Goal: Submit feedback/report problem: Submit feedback/report problem

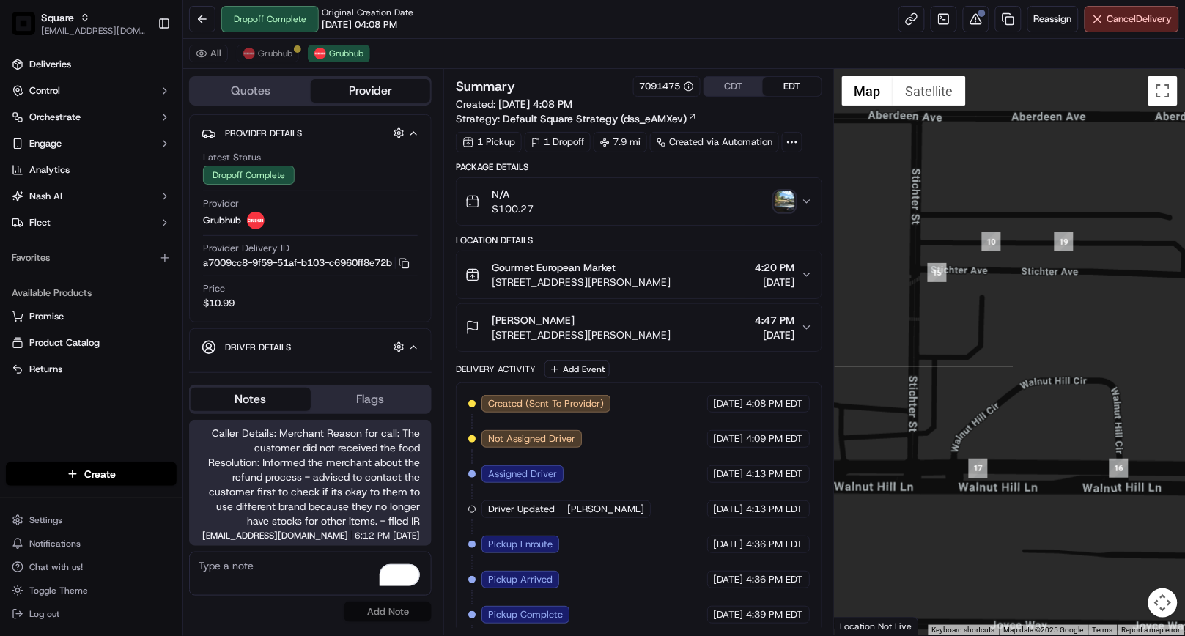
scroll to position [85, 0]
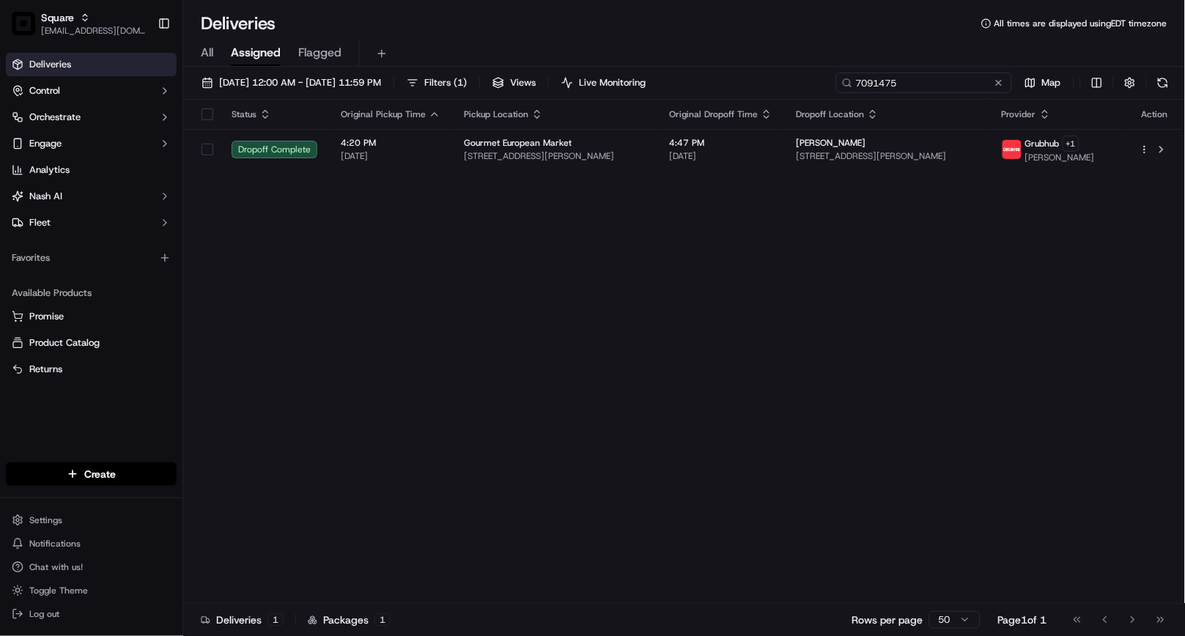
click at [949, 78] on input "7091475" at bounding box center [924, 83] width 176 height 21
paste input "4113211"
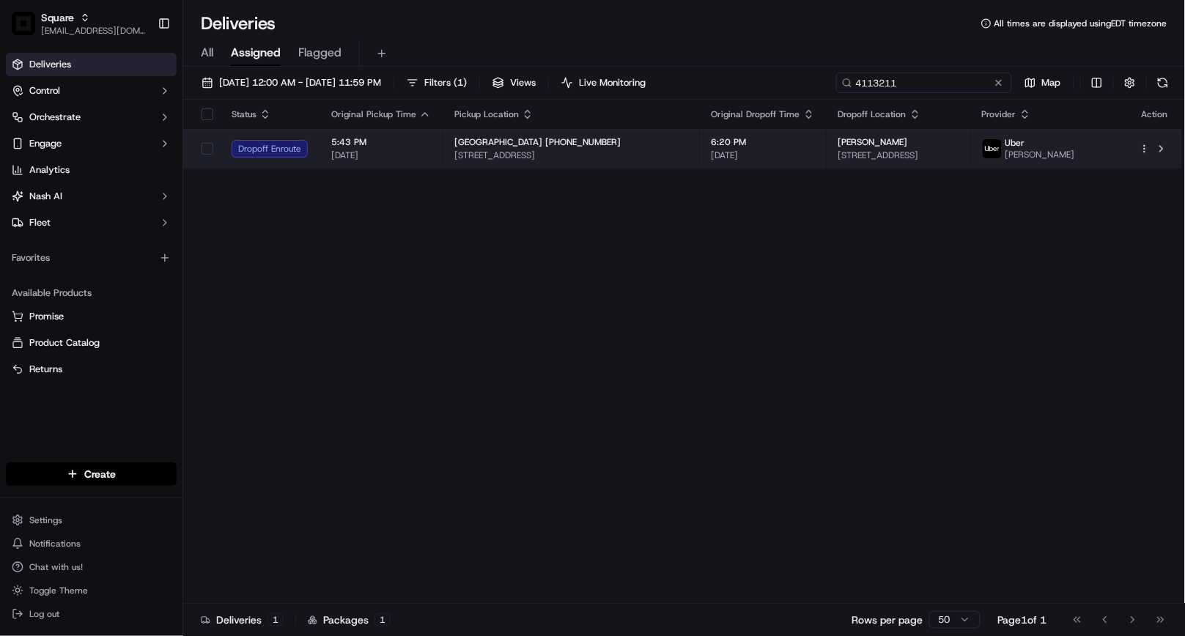
type input "4113211"
click at [731, 147] on span "6:20 PM" at bounding box center [762, 142] width 103 height 12
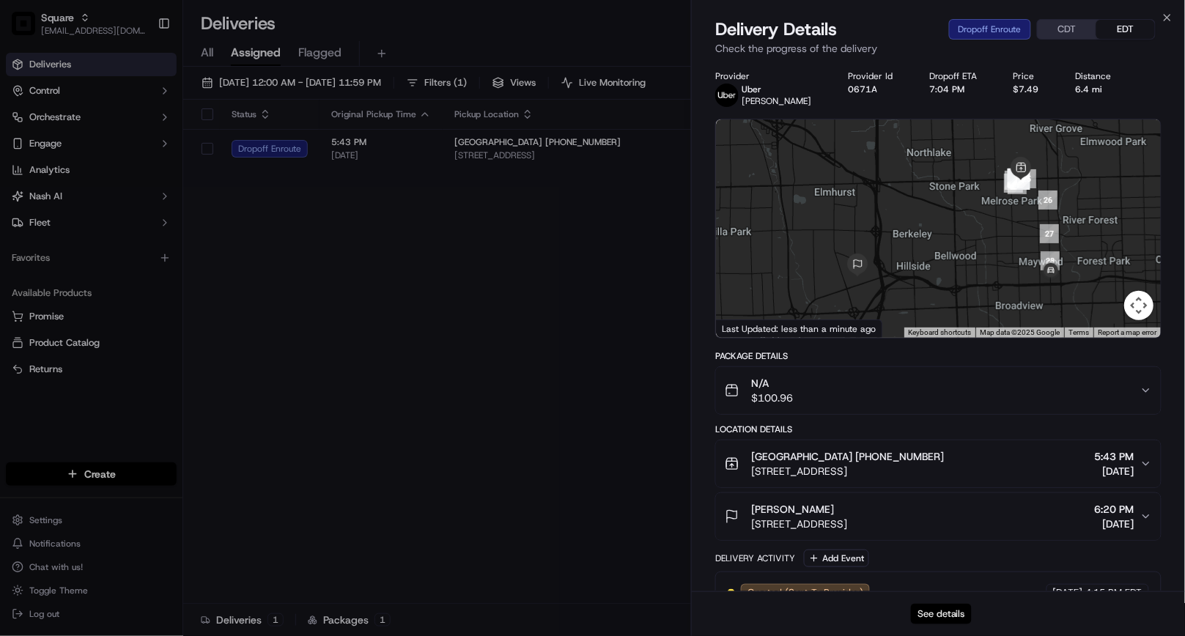
click at [960, 613] on button "See details" at bounding box center [941, 614] width 61 height 21
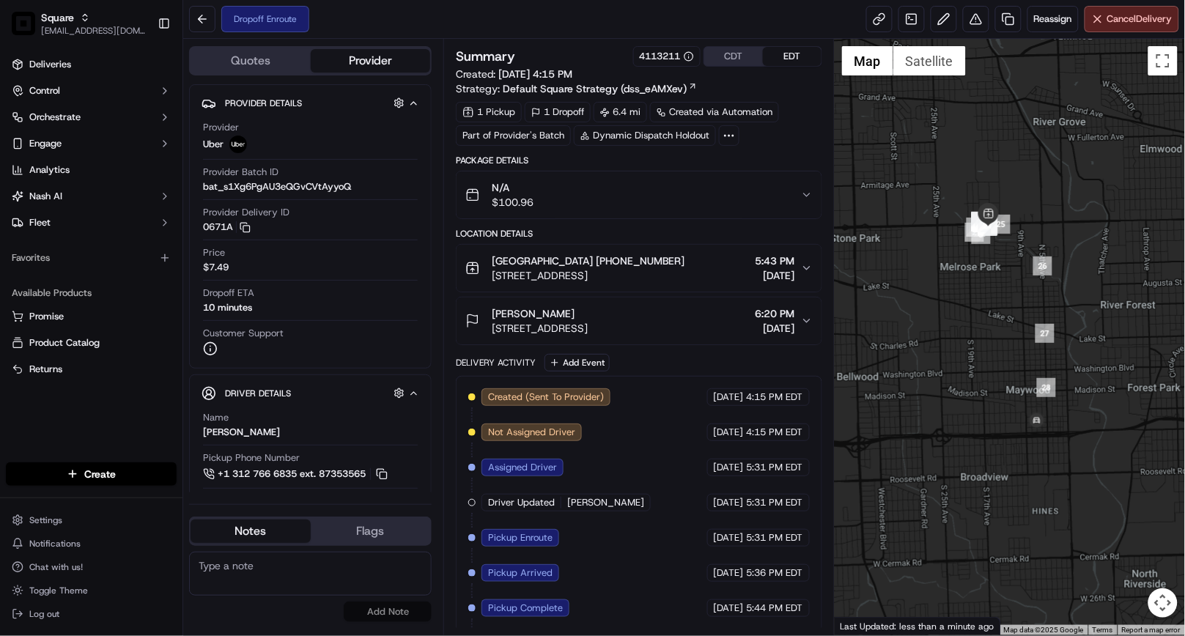
drag, startPoint x: 1067, startPoint y: 418, endPoint x: 982, endPoint y: 459, distance: 94.4
click at [982, 459] on div at bounding box center [1009, 337] width 350 height 596
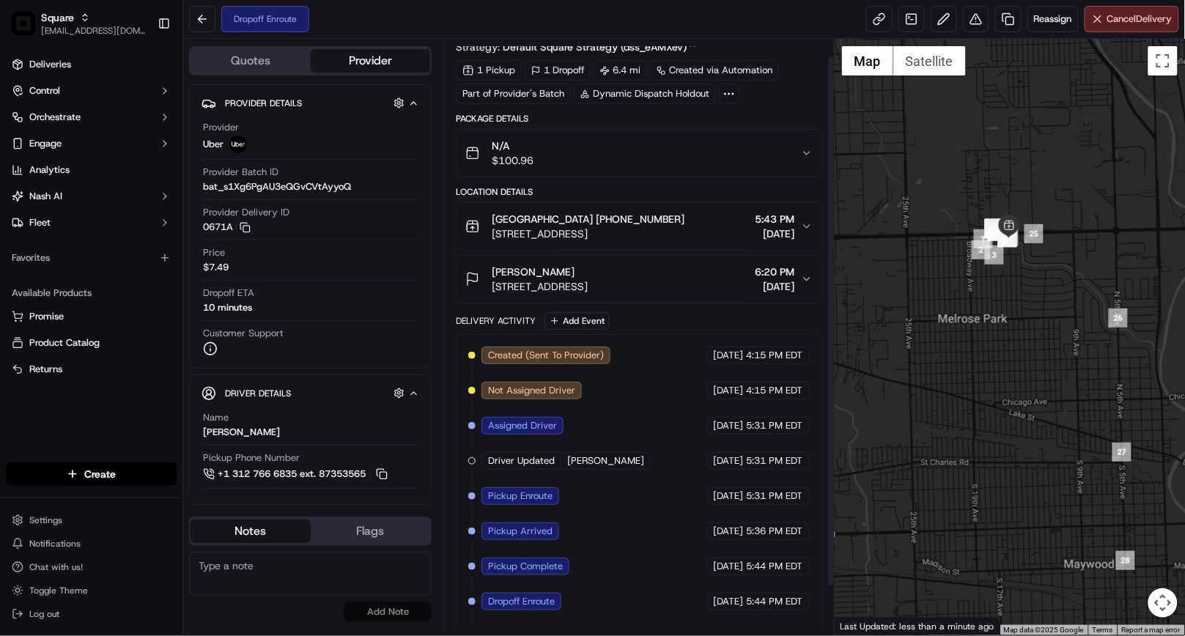
scroll to position [75, 0]
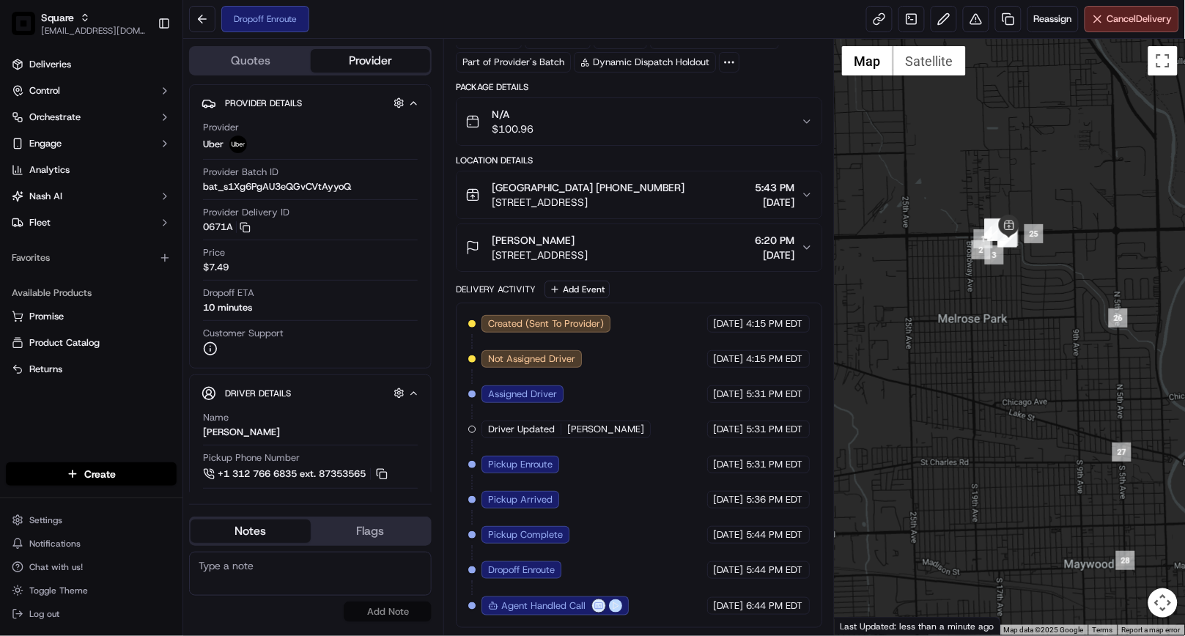
click at [616, 609] on button at bounding box center [615, 605] width 13 height 13
click at [615, 610] on button at bounding box center [615, 605] width 13 height 13
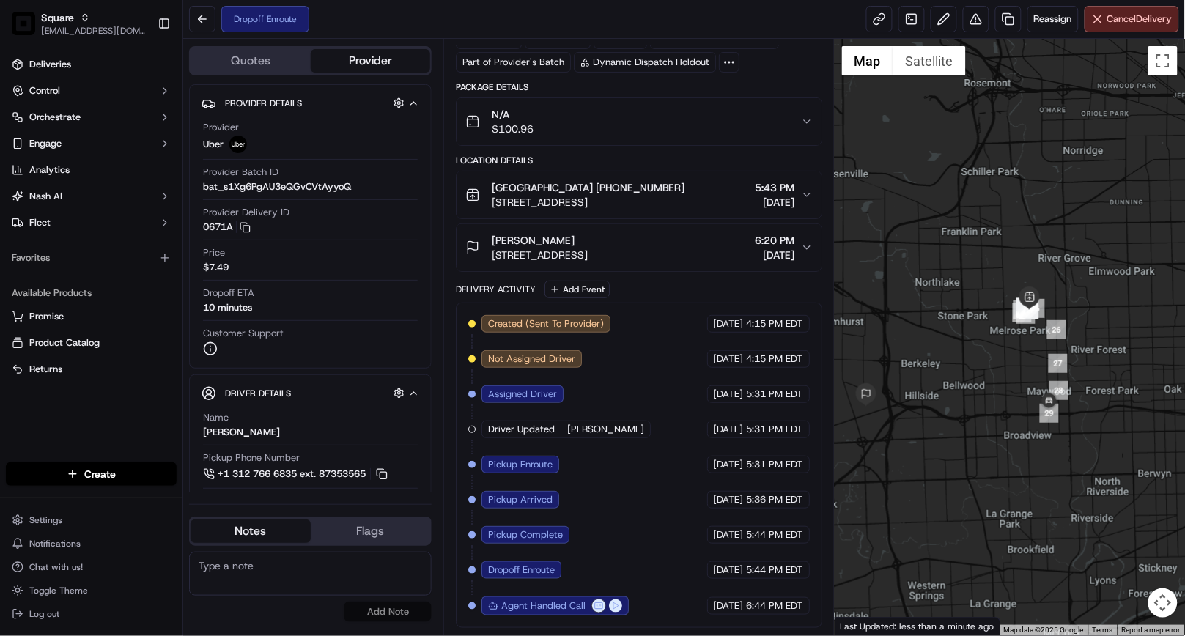
drag, startPoint x: 1021, startPoint y: 452, endPoint x: 1029, endPoint y: 384, distance: 68.5
click at [1029, 384] on div at bounding box center [1009, 337] width 350 height 596
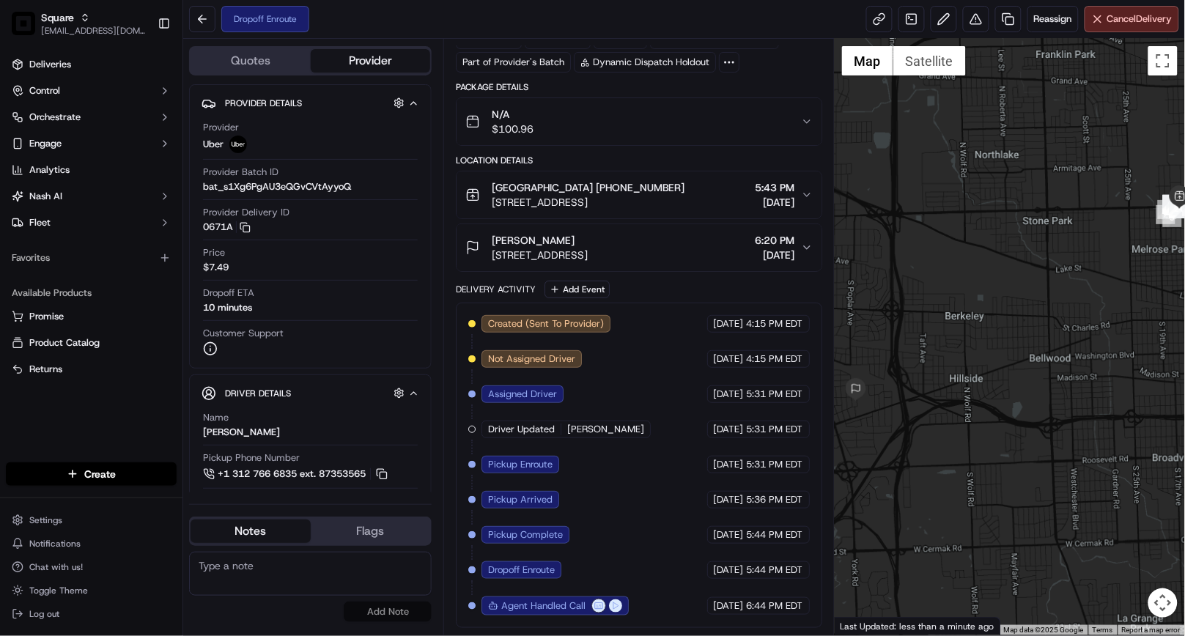
drag, startPoint x: 998, startPoint y: 421, endPoint x: 1130, endPoint y: 422, distance: 131.9
click at [1130, 422] on div at bounding box center [1009, 337] width 350 height 596
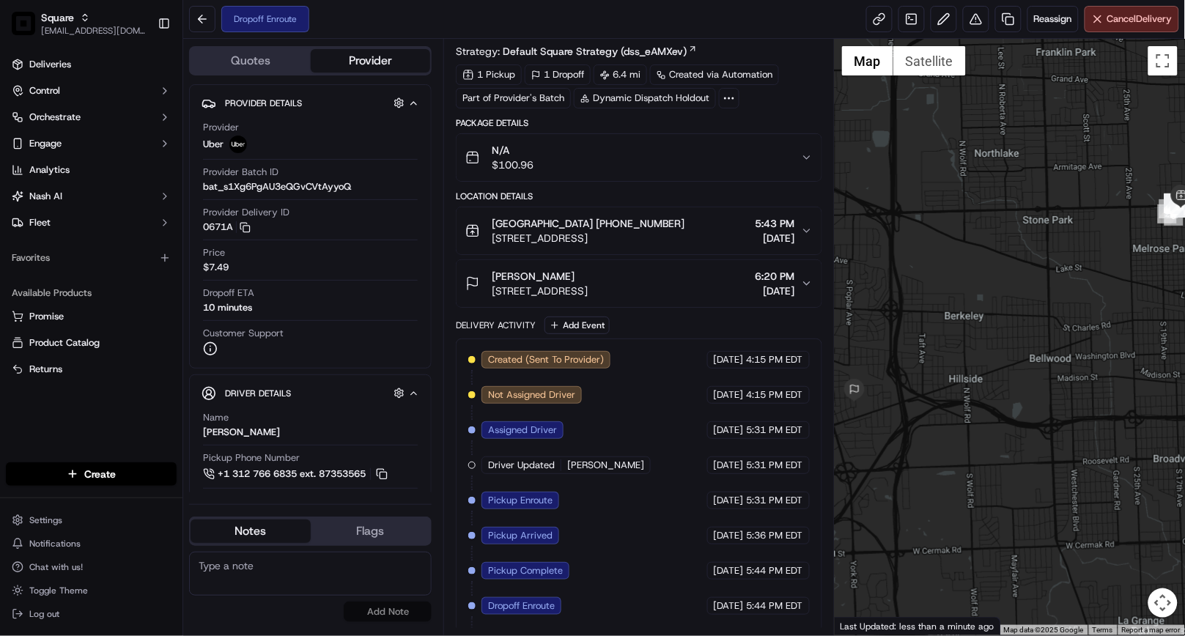
scroll to position [0, 0]
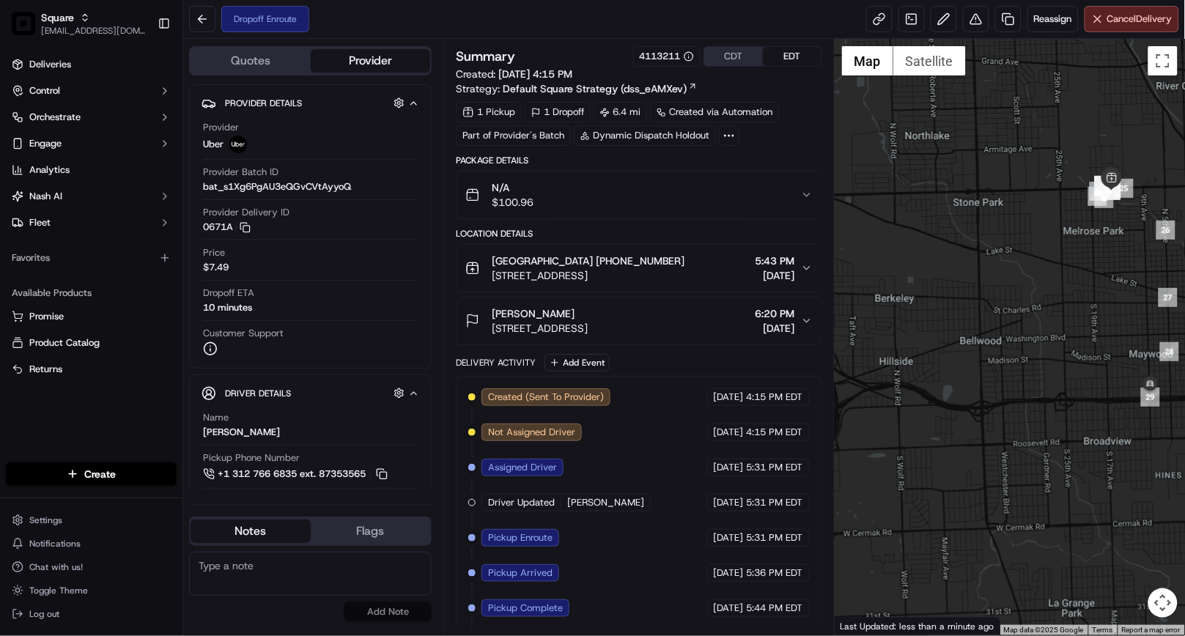
drag, startPoint x: 1066, startPoint y: 516, endPoint x: 974, endPoint y: 498, distance: 93.2
click at [983, 495] on div at bounding box center [1009, 337] width 350 height 596
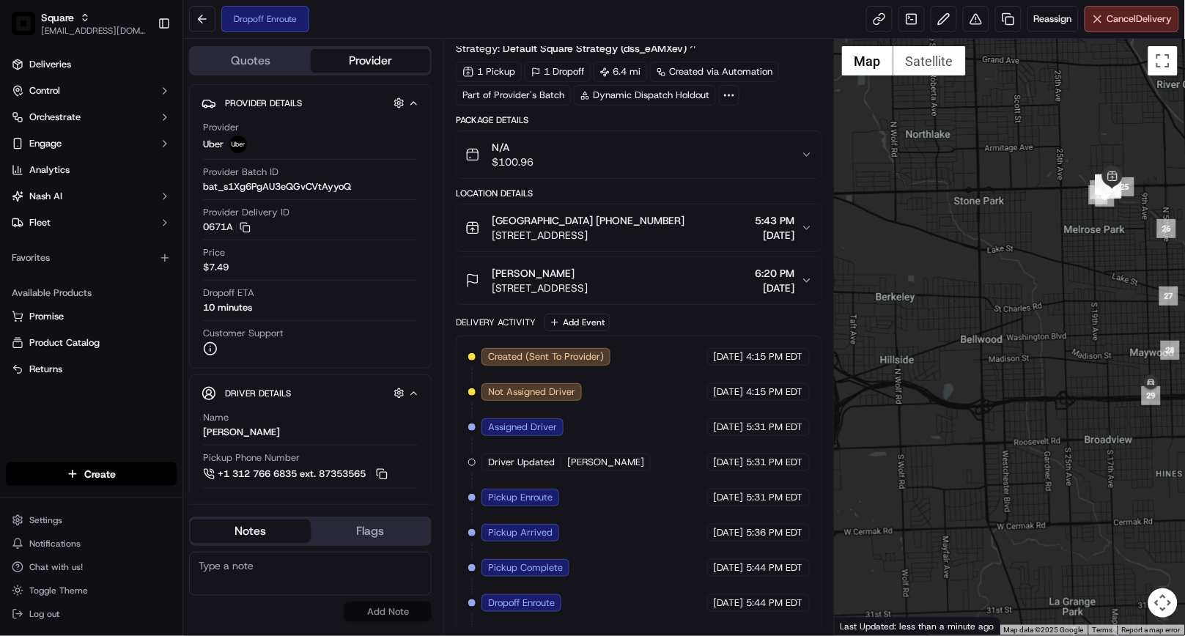
scroll to position [75, 0]
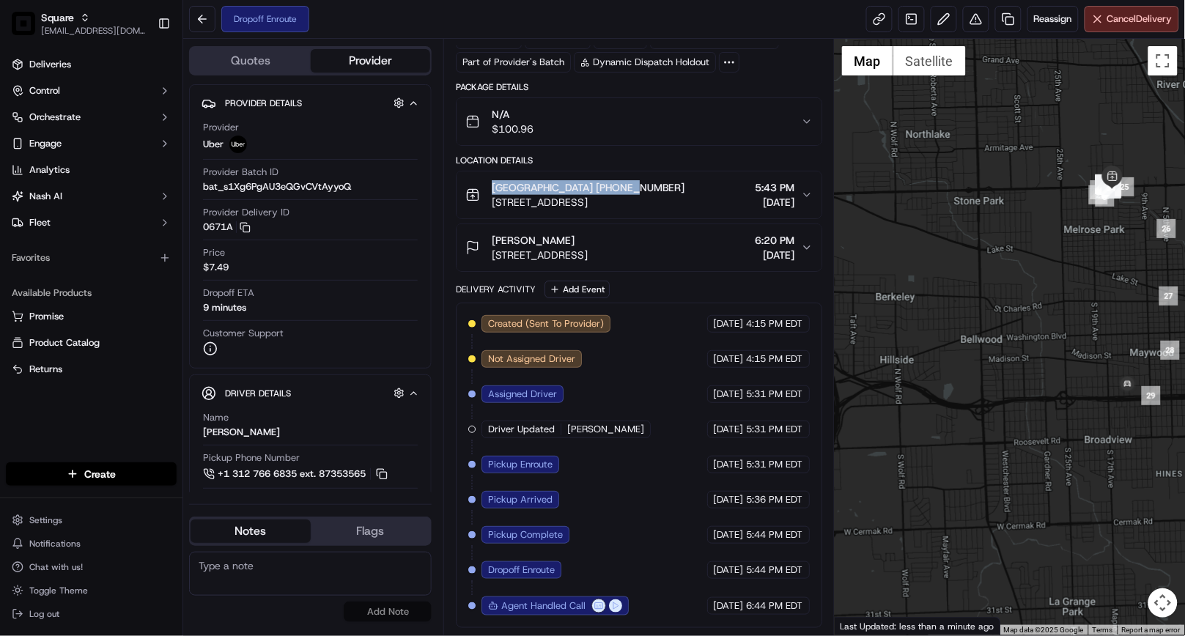
drag, startPoint x: 662, startPoint y: 182, endPoint x: 491, endPoint y: 188, distance: 171.5
click at [491, 188] on div "MELROSE PARK 708-498-6120 1500 W North Ave, Melrose Park, IL 60160, USA" at bounding box center [574, 194] width 219 height 29
copy span "[GEOGRAPHIC_DATA] [PHONE_NUMBER]"
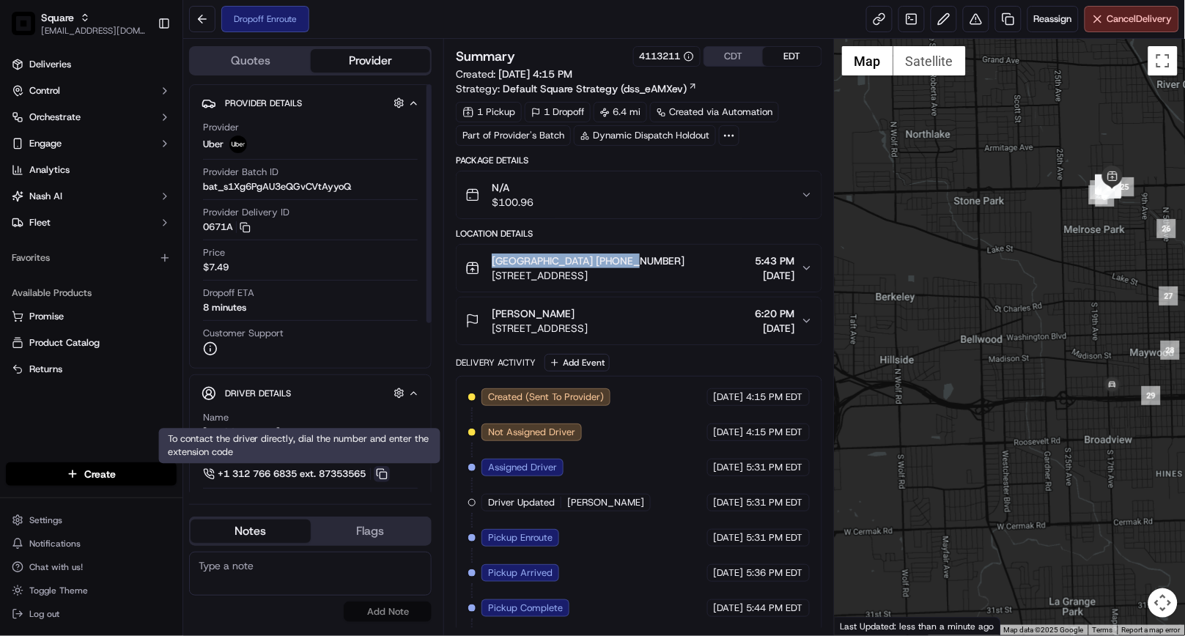
click at [388, 476] on button at bounding box center [382, 474] width 16 height 16
click at [689, 229] on div "Location Details" at bounding box center [639, 234] width 366 height 12
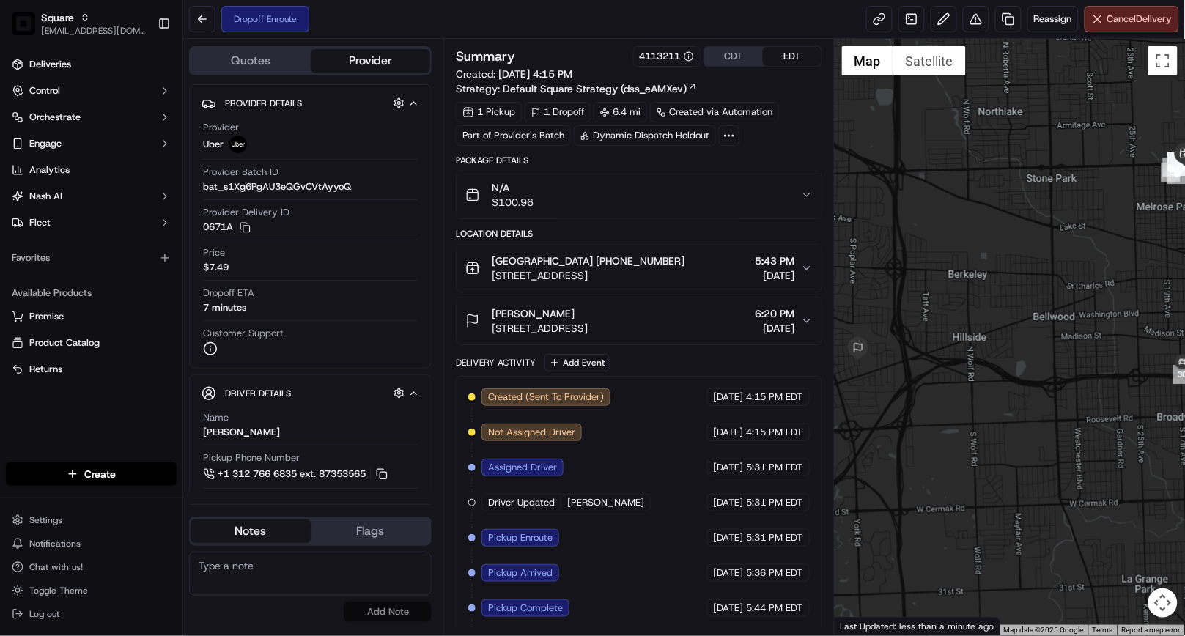
drag, startPoint x: 933, startPoint y: 433, endPoint x: 1024, endPoint y: 441, distance: 91.2
click at [1024, 441] on div at bounding box center [1009, 337] width 350 height 596
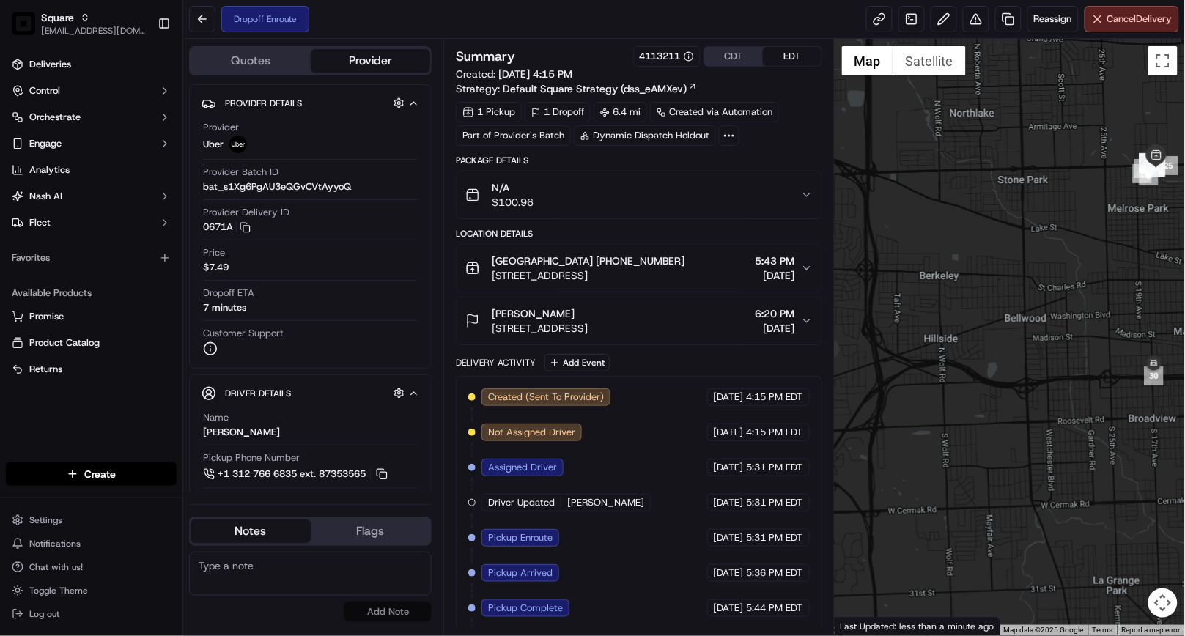
drag, startPoint x: 1024, startPoint y: 441, endPoint x: 993, endPoint y: 442, distance: 30.8
click at [993, 442] on div at bounding box center [1009, 337] width 350 height 596
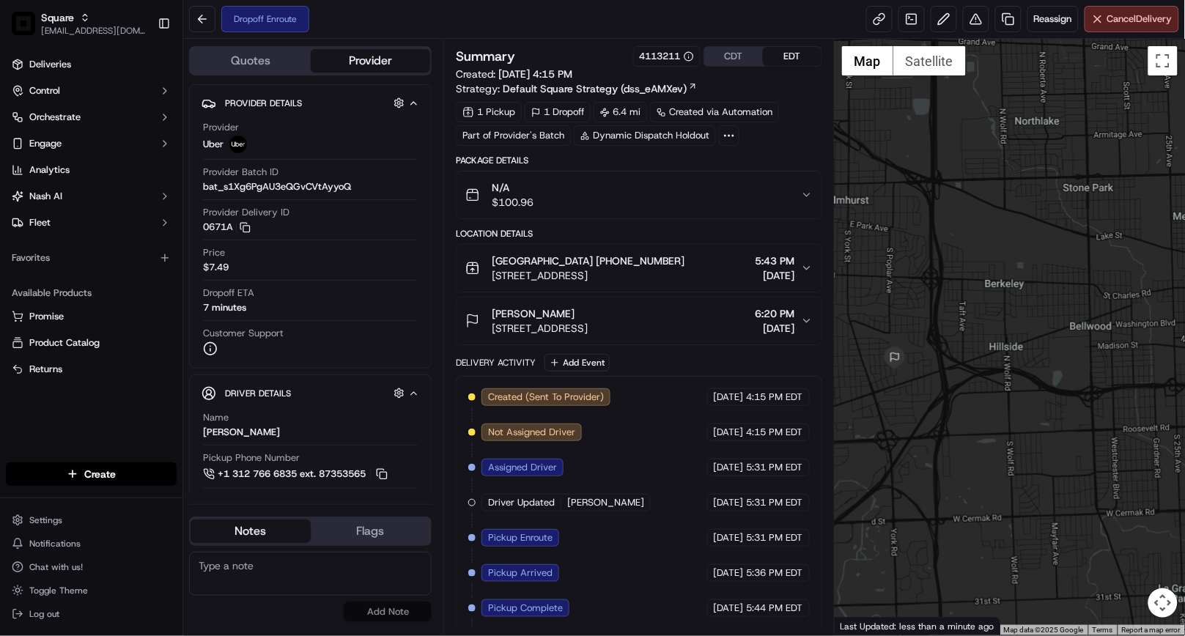
drag, startPoint x: 917, startPoint y: 440, endPoint x: 998, endPoint y: 451, distance: 81.2
click at [998, 451] on div at bounding box center [1009, 337] width 350 height 596
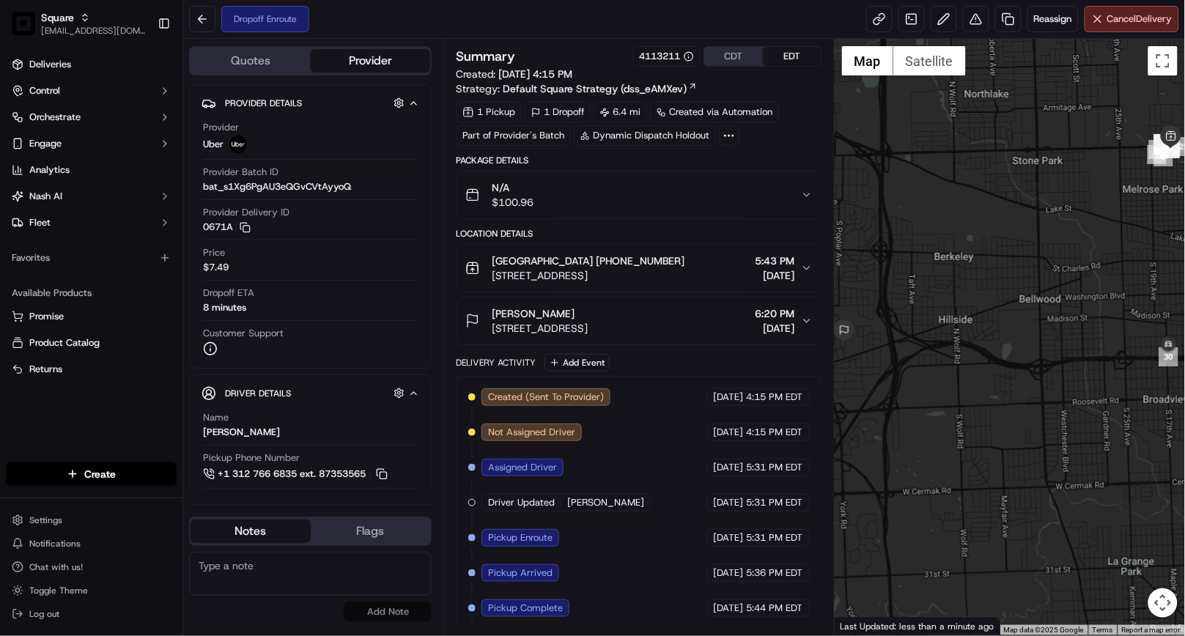
drag, startPoint x: 1008, startPoint y: 429, endPoint x: 986, endPoint y: 401, distance: 34.9
click at [986, 401] on div at bounding box center [1009, 337] width 350 height 596
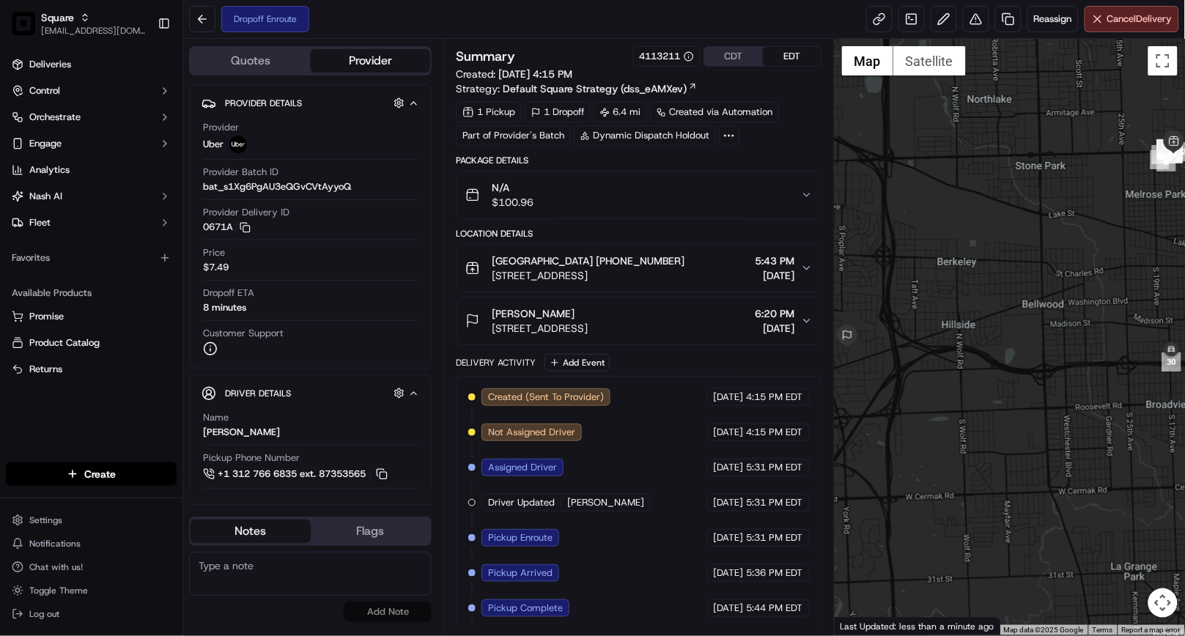
drag, startPoint x: 1086, startPoint y: 412, endPoint x: 1089, endPoint y: 420, distance: 7.9
click at [1089, 420] on div at bounding box center [1009, 337] width 350 height 596
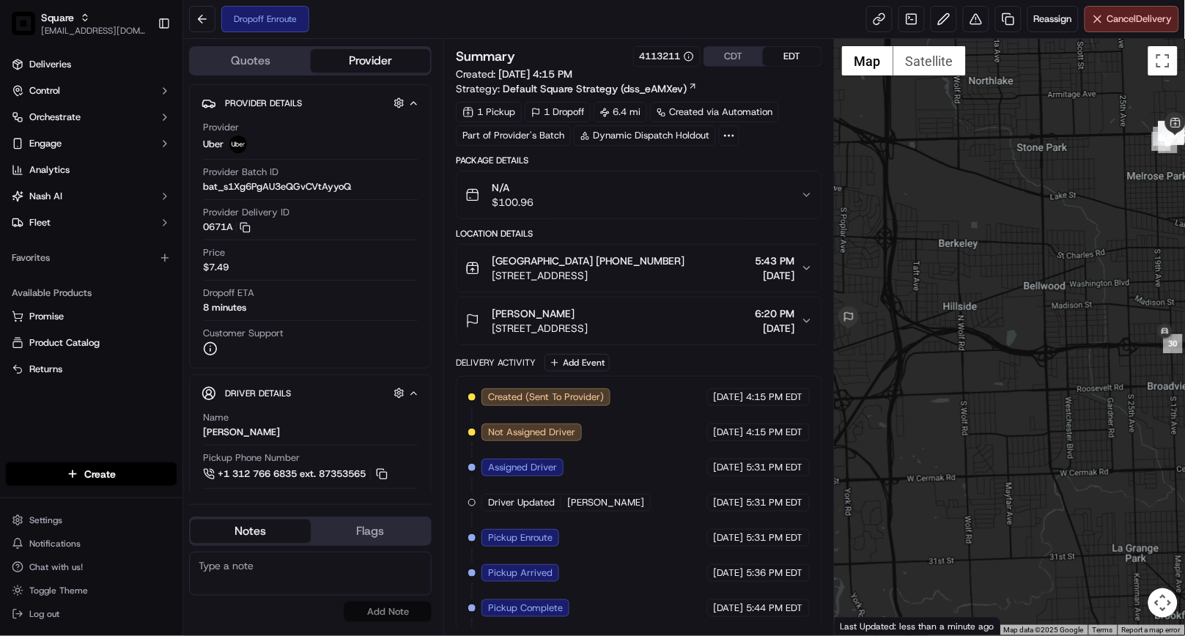
drag, startPoint x: 1086, startPoint y: 427, endPoint x: 1086, endPoint y: 409, distance: 18.3
click at [1086, 409] on div at bounding box center [1009, 337] width 350 height 596
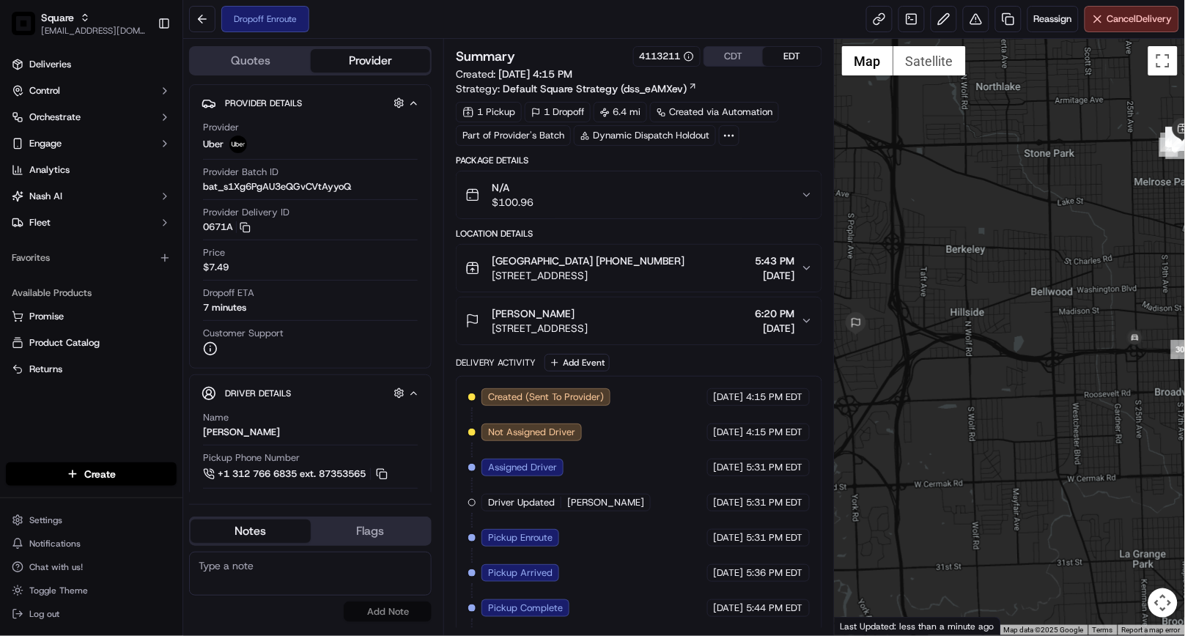
drag, startPoint x: 987, startPoint y: 404, endPoint x: 997, endPoint y: 410, distance: 12.2
click at [997, 410] on div at bounding box center [1009, 337] width 350 height 596
click at [869, 347] on div at bounding box center [1009, 337] width 350 height 596
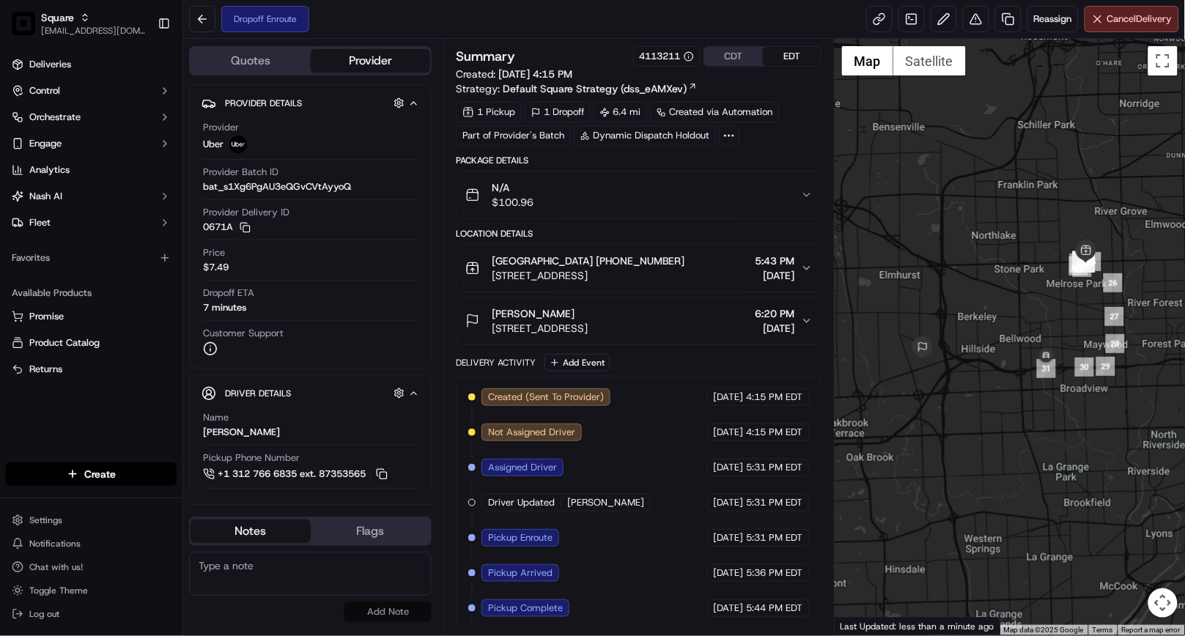
drag, startPoint x: 1096, startPoint y: 464, endPoint x: 1082, endPoint y: 437, distance: 31.1
click at [1082, 437] on div at bounding box center [1009, 337] width 350 height 596
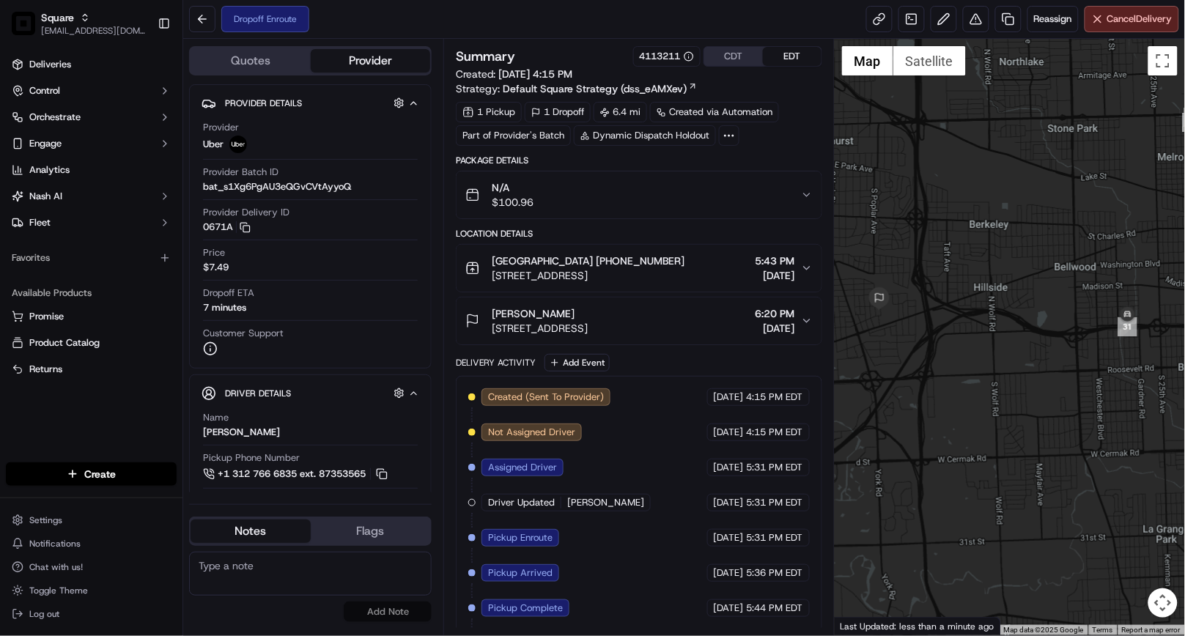
drag, startPoint x: 971, startPoint y: 382, endPoint x: 965, endPoint y: 401, distance: 19.2
click at [985, 412] on div at bounding box center [1009, 337] width 350 height 596
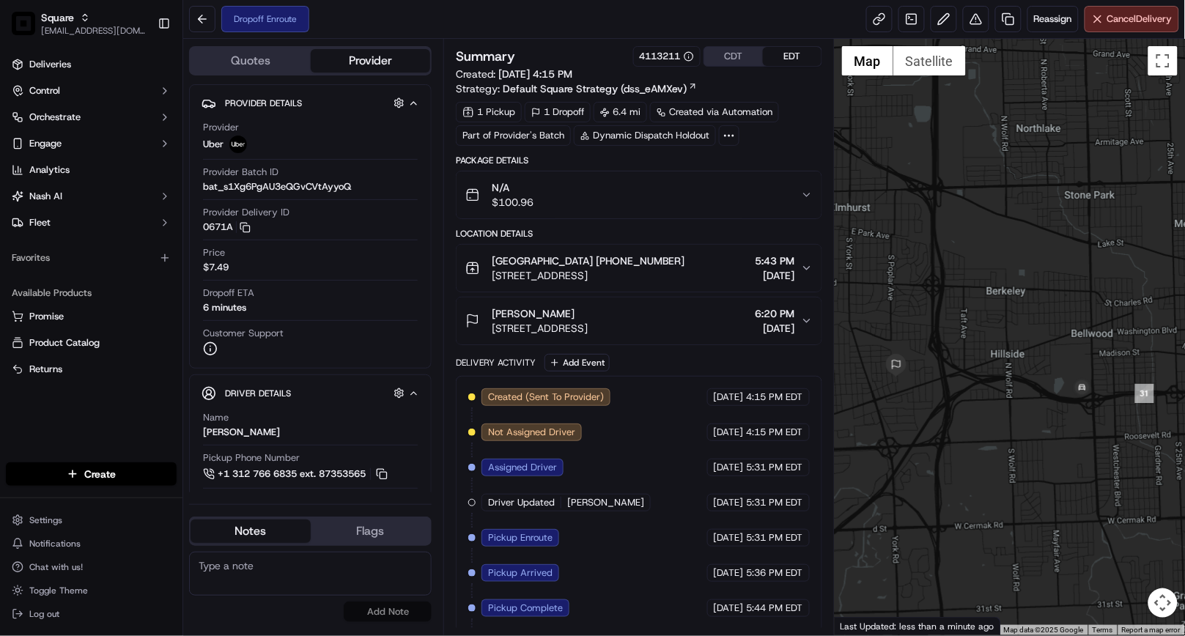
drag, startPoint x: 917, startPoint y: 403, endPoint x: 1012, endPoint y: 429, distance: 97.9
click at [1012, 429] on div at bounding box center [1009, 337] width 350 height 596
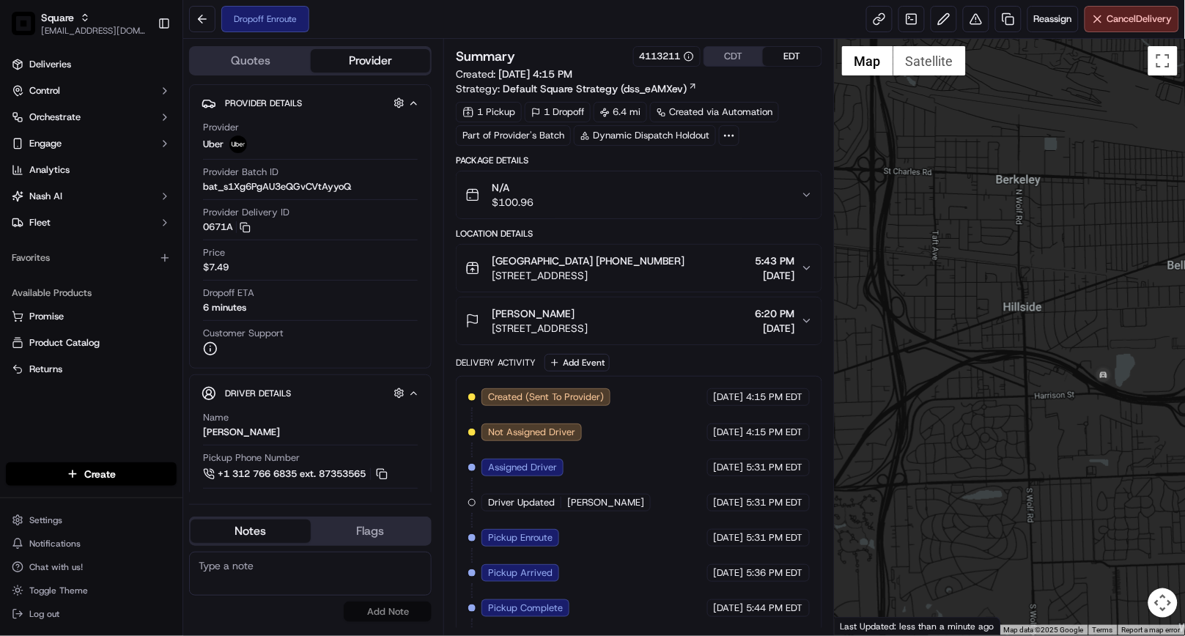
click at [886, 360] on div at bounding box center [1009, 337] width 350 height 596
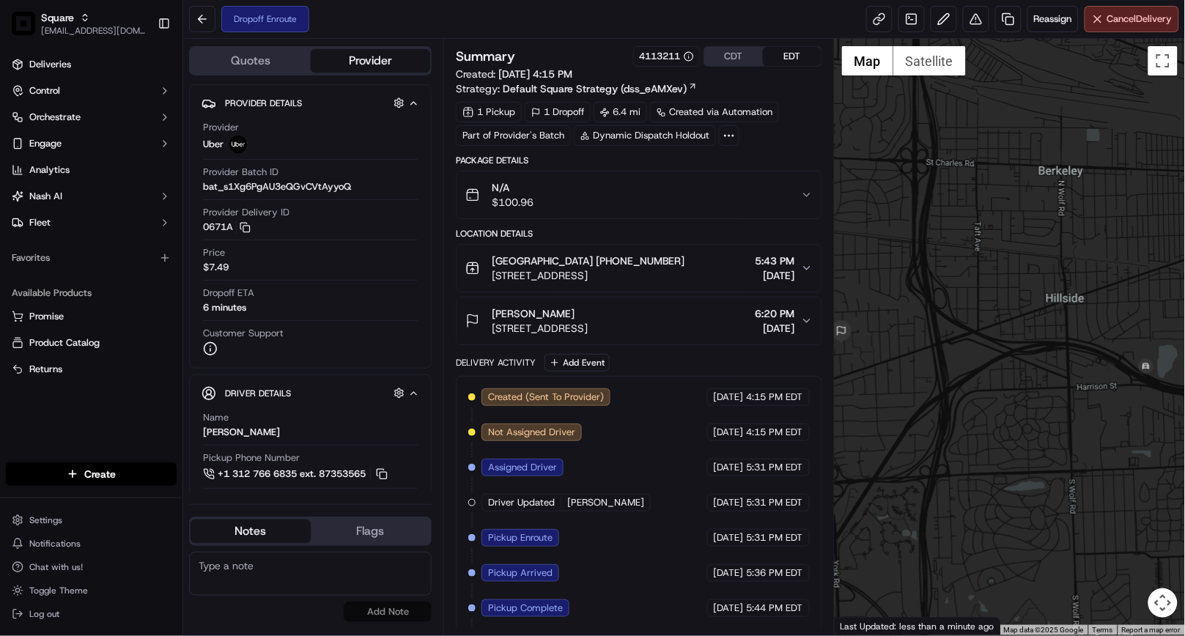
drag, startPoint x: 947, startPoint y: 431, endPoint x: 988, endPoint y: 422, distance: 42.0
click at [988, 422] on div at bounding box center [1009, 337] width 350 height 596
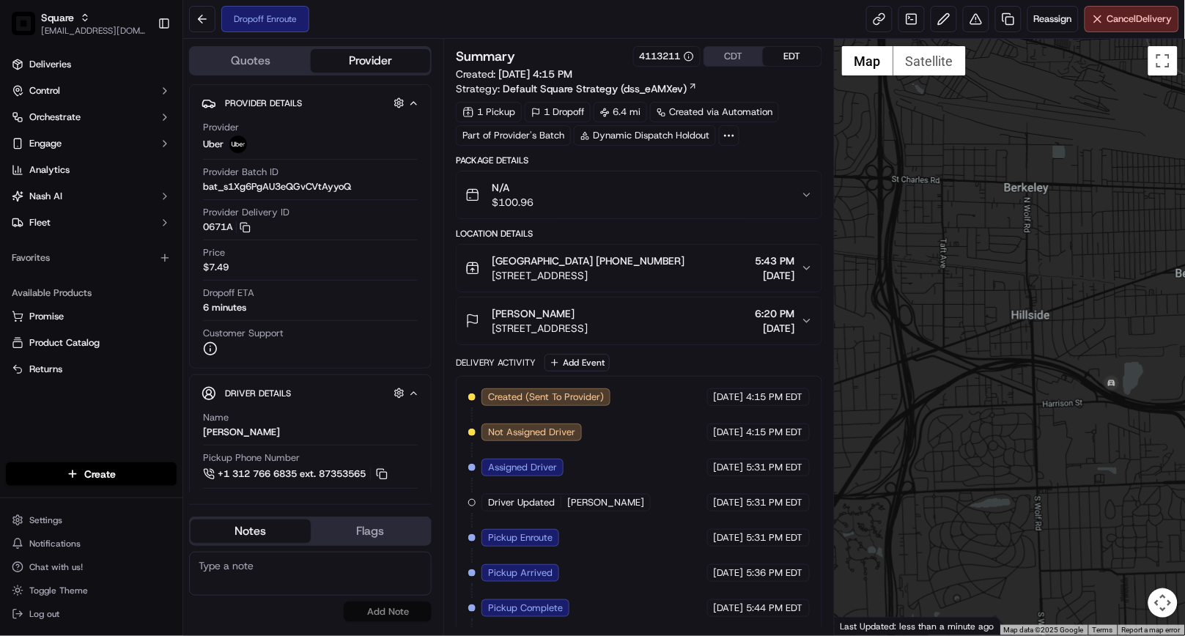
drag, startPoint x: 1004, startPoint y: 454, endPoint x: 965, endPoint y: 472, distance: 43.3
click at [965, 472] on div at bounding box center [1009, 337] width 350 height 596
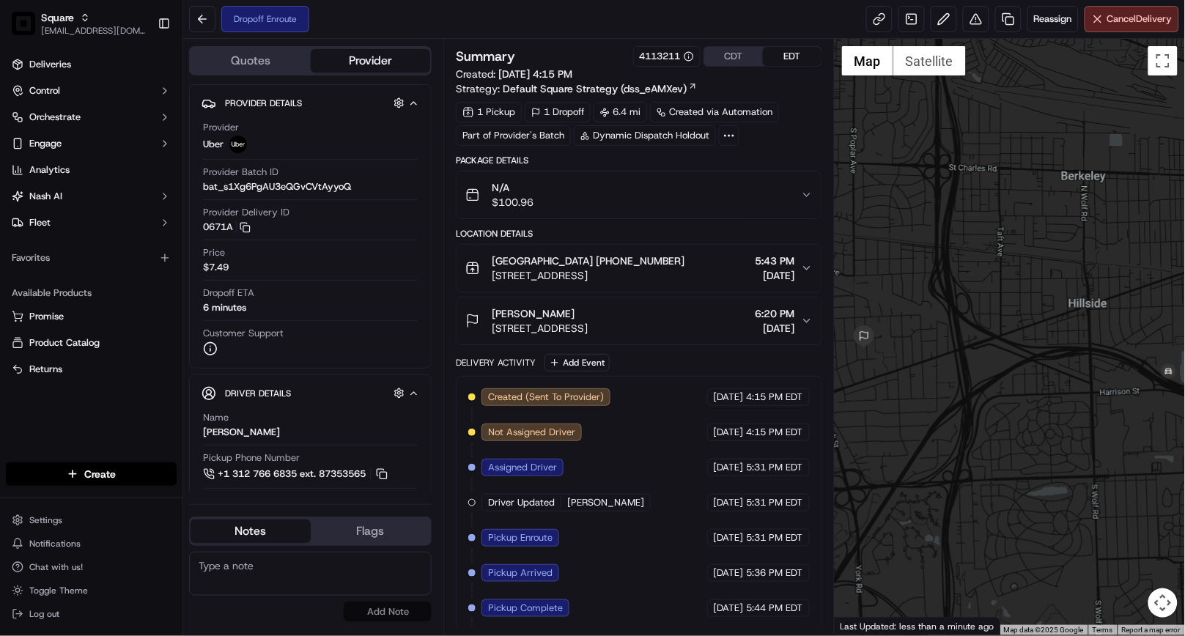
drag, startPoint x: 933, startPoint y: 429, endPoint x: 992, endPoint y: 414, distance: 60.4
click at [992, 414] on div at bounding box center [1009, 337] width 350 height 596
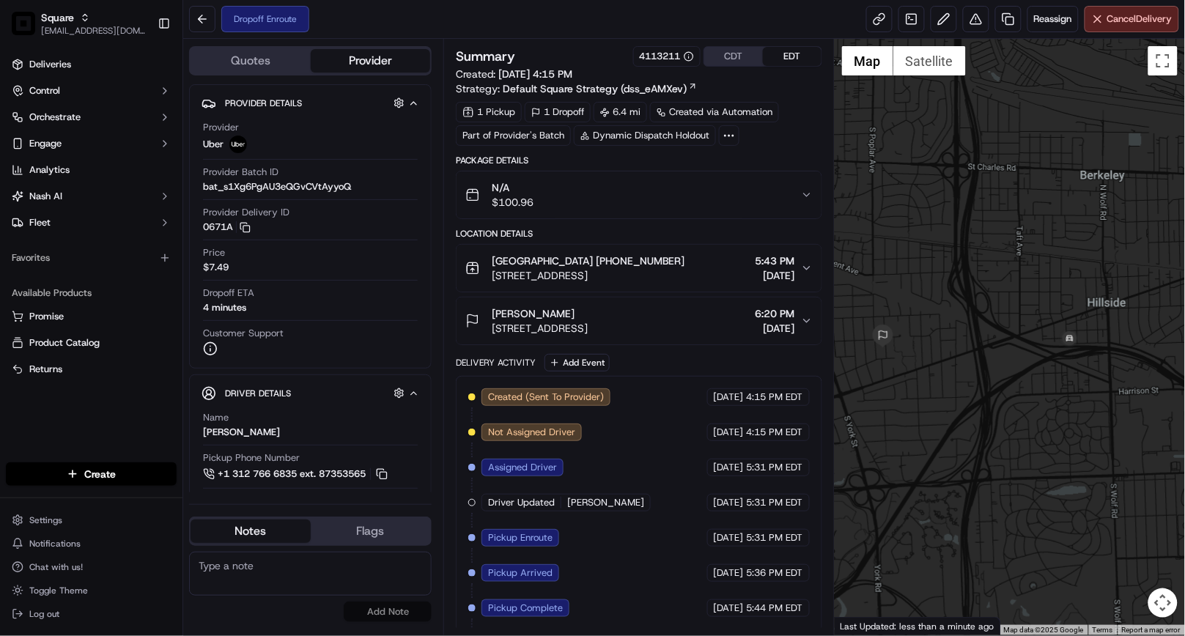
drag, startPoint x: 936, startPoint y: 394, endPoint x: 957, endPoint y: 393, distance: 20.5
click at [957, 393] on div at bounding box center [1009, 337] width 350 height 596
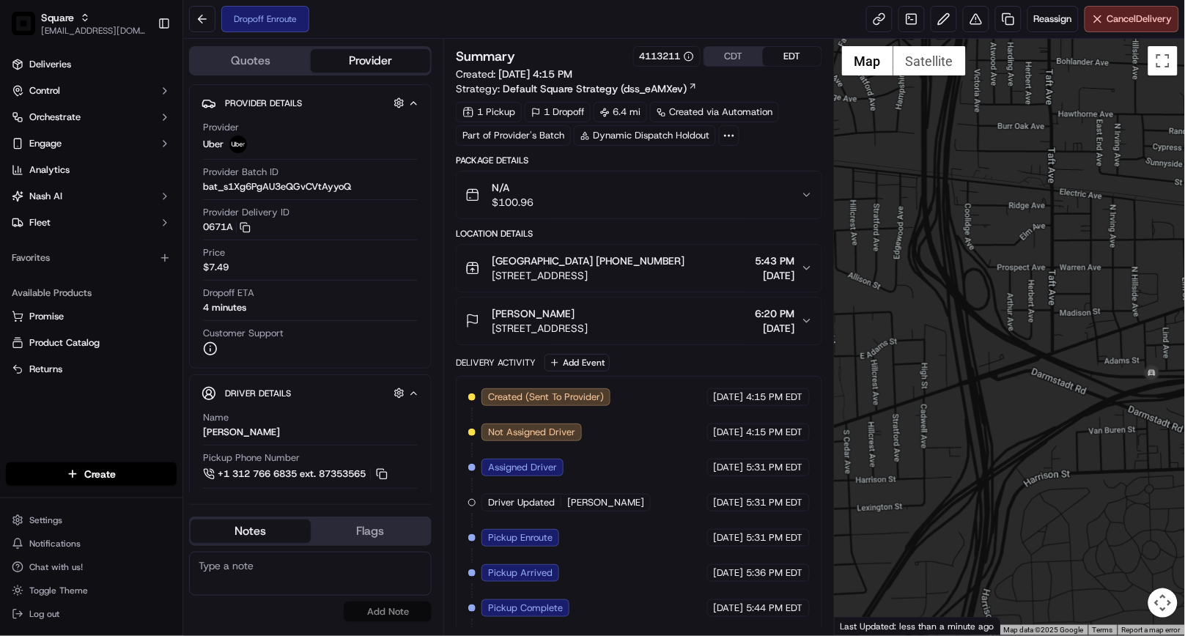
drag, startPoint x: 1036, startPoint y: 396, endPoint x: 1136, endPoint y: 431, distance: 105.7
click at [1145, 429] on div at bounding box center [1009, 337] width 350 height 596
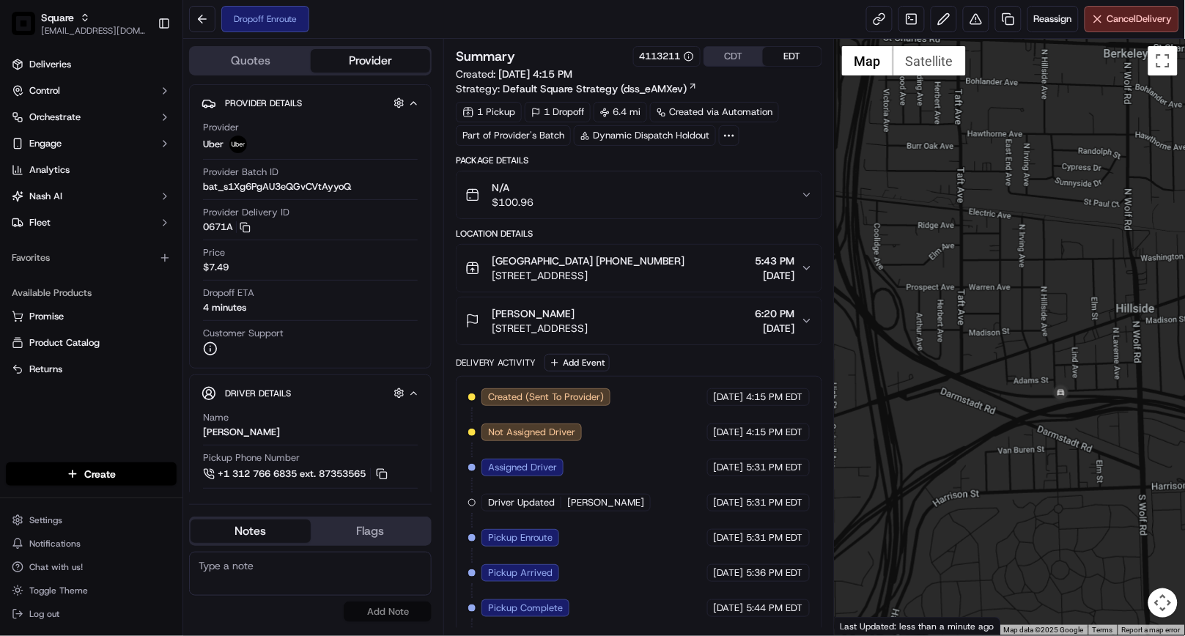
drag, startPoint x: 993, startPoint y: 403, endPoint x: 919, endPoint y: 427, distance: 77.8
click at [917, 427] on div at bounding box center [1009, 337] width 350 height 596
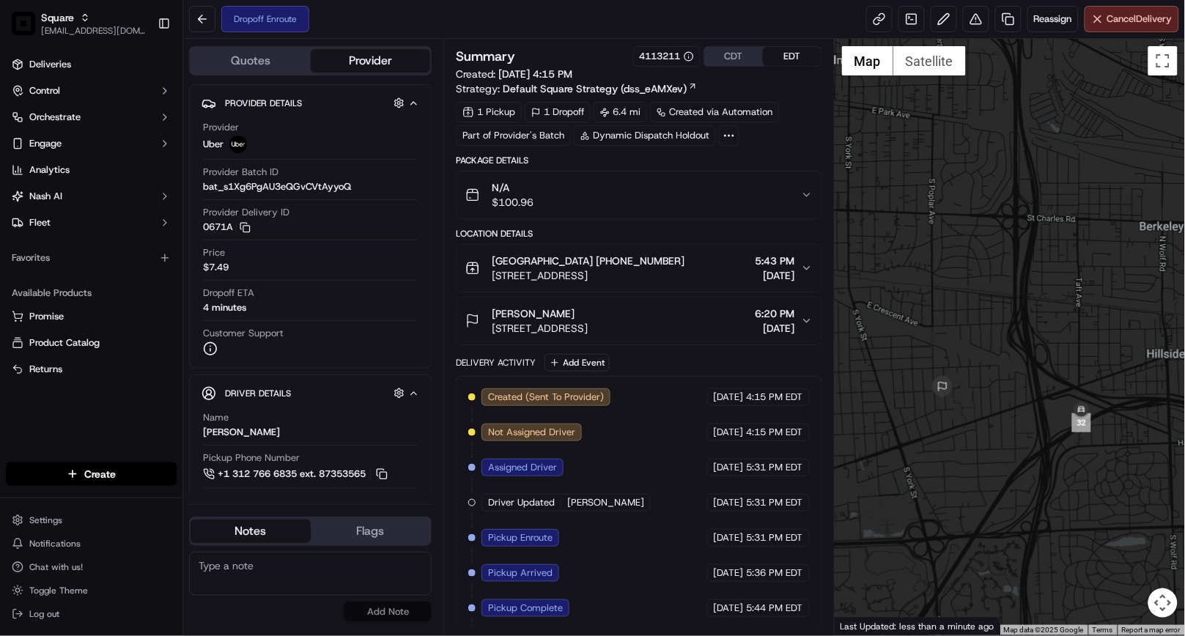
drag, startPoint x: 938, startPoint y: 494, endPoint x: 1062, endPoint y: 474, distance: 126.1
click at [1067, 474] on div at bounding box center [1009, 337] width 350 height 596
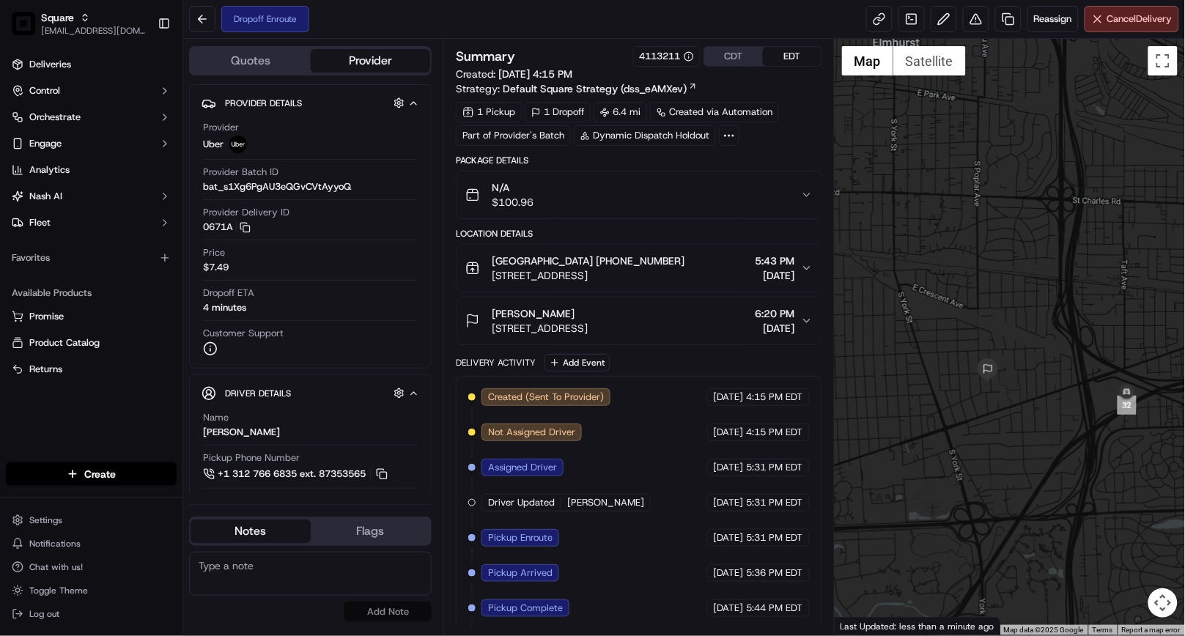
drag, startPoint x: 989, startPoint y: 486, endPoint x: 1029, endPoint y: 457, distance: 49.4
click at [1029, 457] on div at bounding box center [1009, 337] width 350 height 596
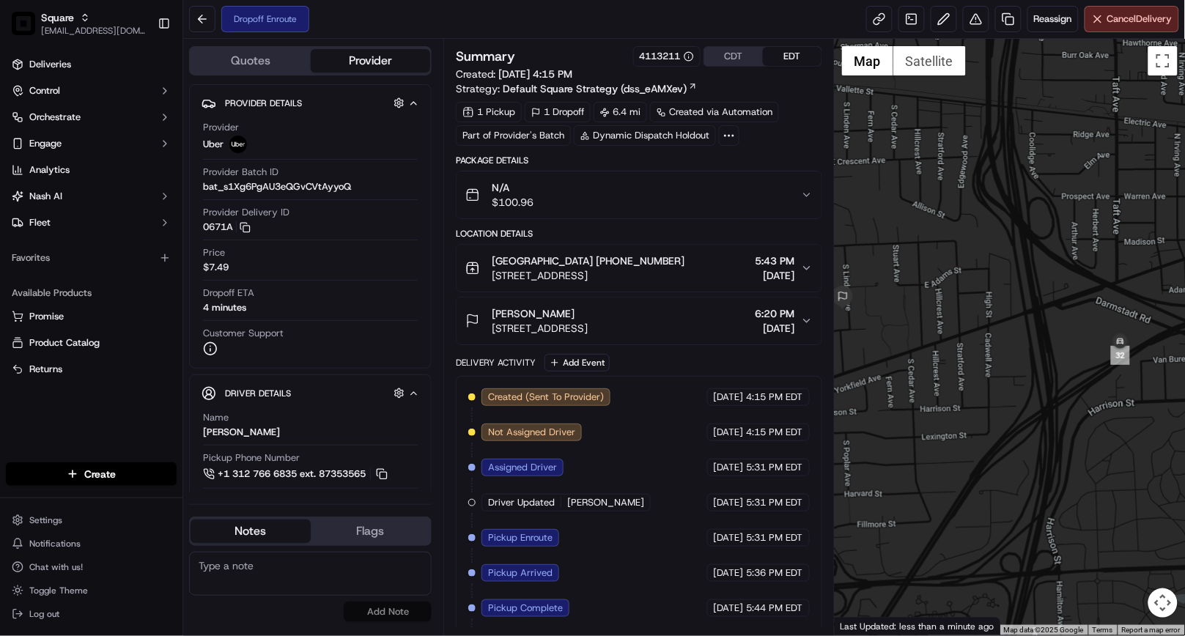
drag, startPoint x: 1102, startPoint y: 435, endPoint x: 1039, endPoint y: 448, distance: 64.2
click at [1039, 448] on div at bounding box center [1009, 337] width 350 height 596
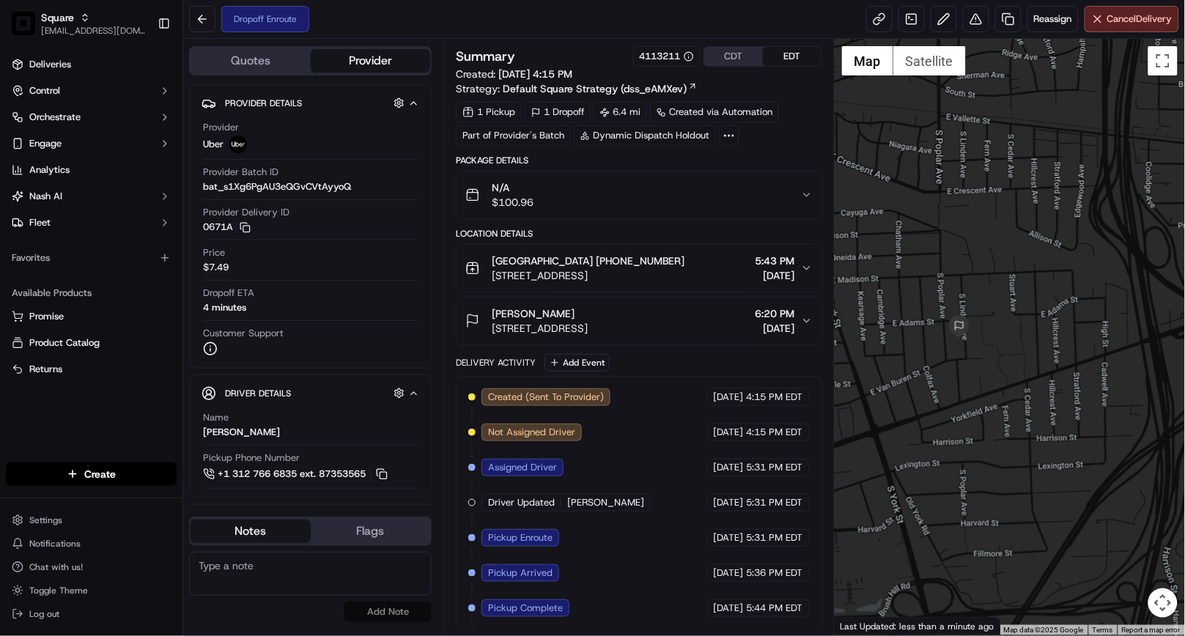
drag, startPoint x: 1037, startPoint y: 437, endPoint x: 1152, endPoint y: 466, distance: 118.7
click at [1152, 466] on div at bounding box center [1009, 337] width 350 height 596
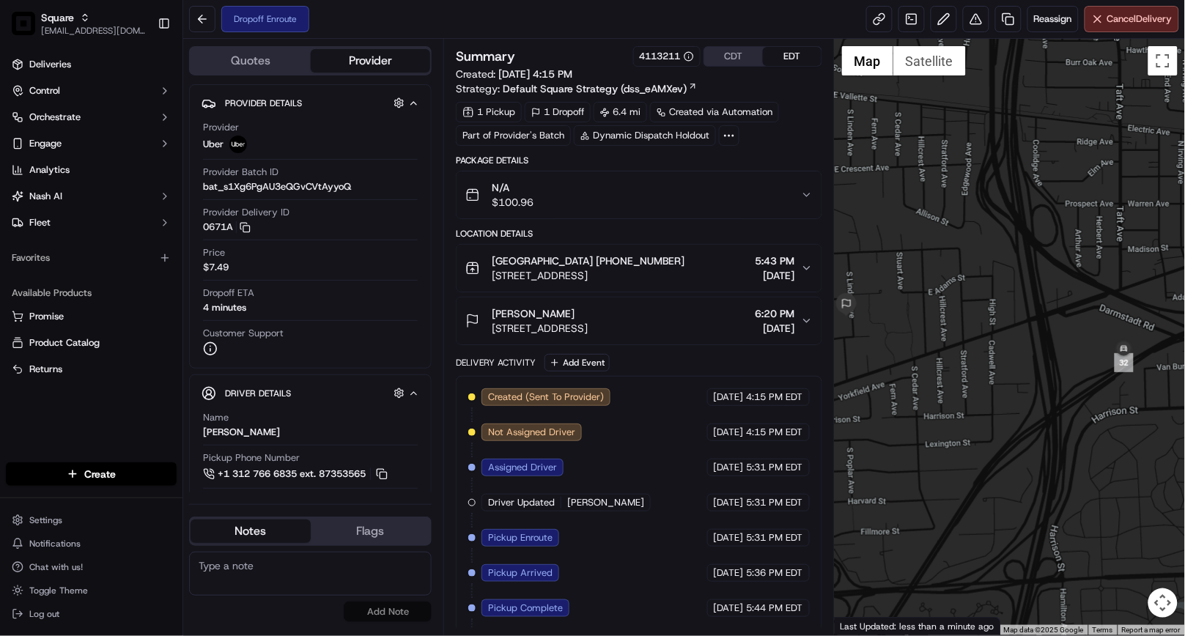
drag, startPoint x: 1089, startPoint y: 452, endPoint x: 975, endPoint y: 428, distance: 116.8
click at [975, 428] on div at bounding box center [1009, 337] width 350 height 596
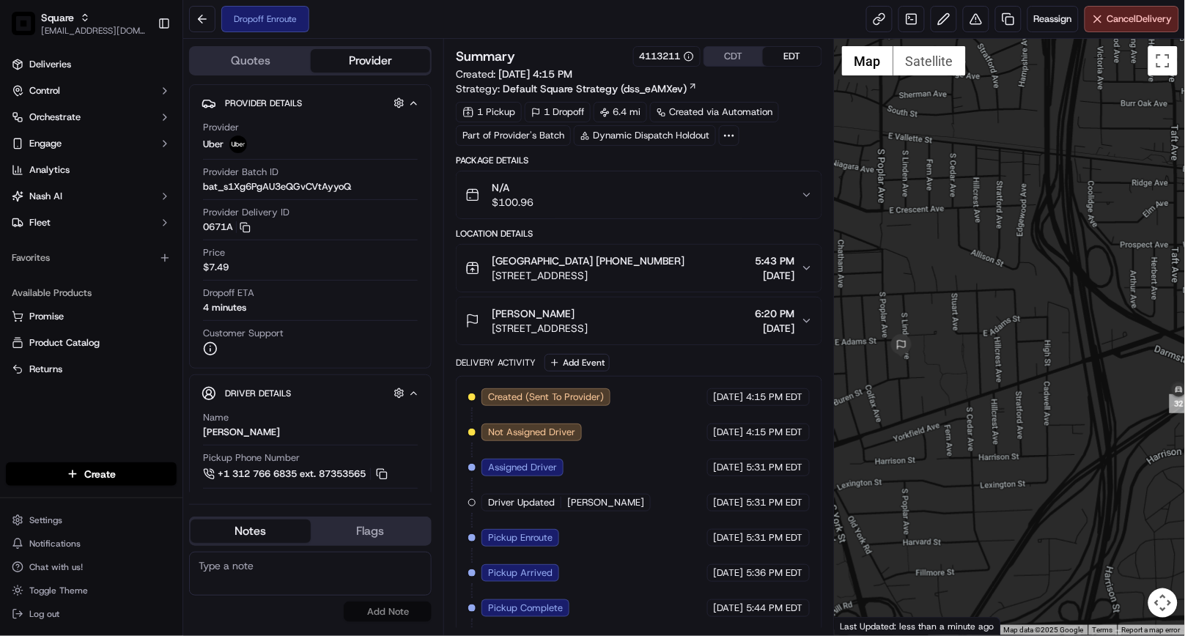
drag, startPoint x: 988, startPoint y: 408, endPoint x: 1044, endPoint y: 449, distance: 69.8
click at [1044, 449] on div at bounding box center [1009, 337] width 350 height 596
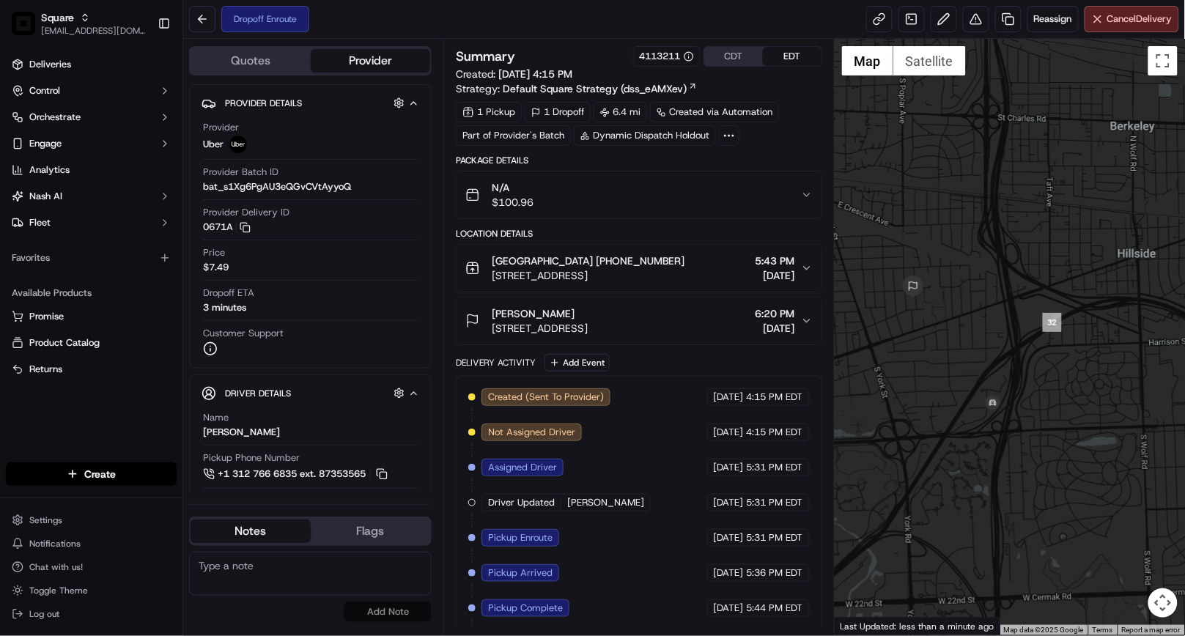
drag, startPoint x: 1130, startPoint y: 434, endPoint x: 1059, endPoint y: 371, distance: 95.0
click at [1059, 371] on div at bounding box center [1009, 337] width 350 height 596
click at [914, 339] on div at bounding box center [1009, 337] width 350 height 596
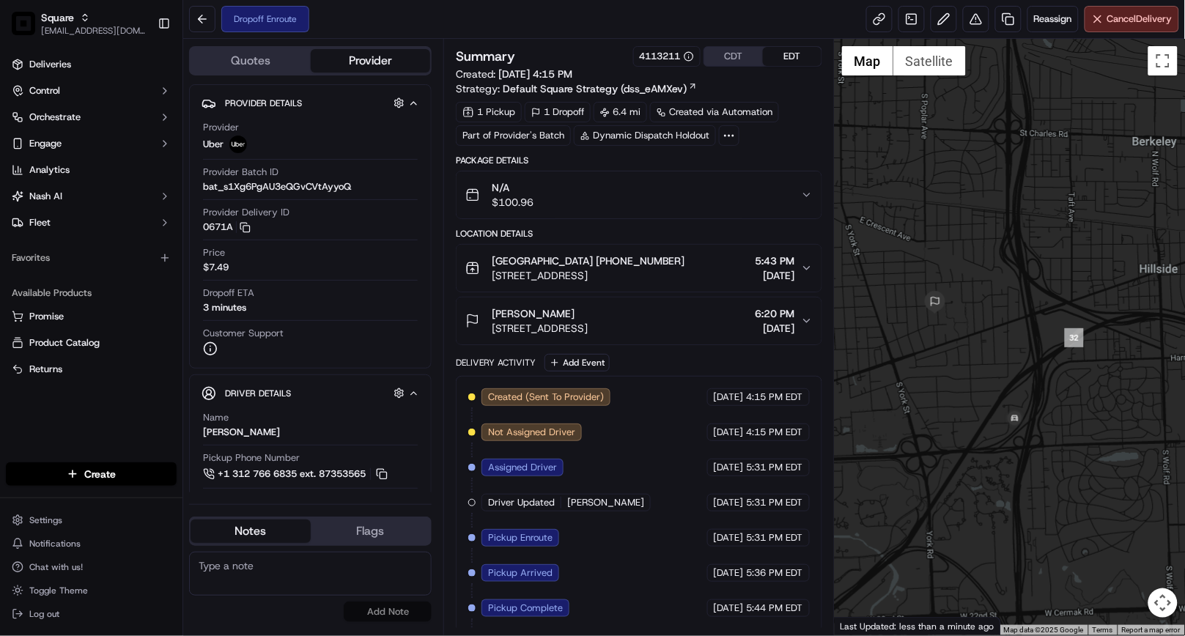
drag, startPoint x: 933, startPoint y: 358, endPoint x: 956, endPoint y: 375, distance: 28.7
click at [956, 375] on div at bounding box center [1009, 337] width 350 height 596
click at [943, 388] on div at bounding box center [1009, 337] width 350 height 596
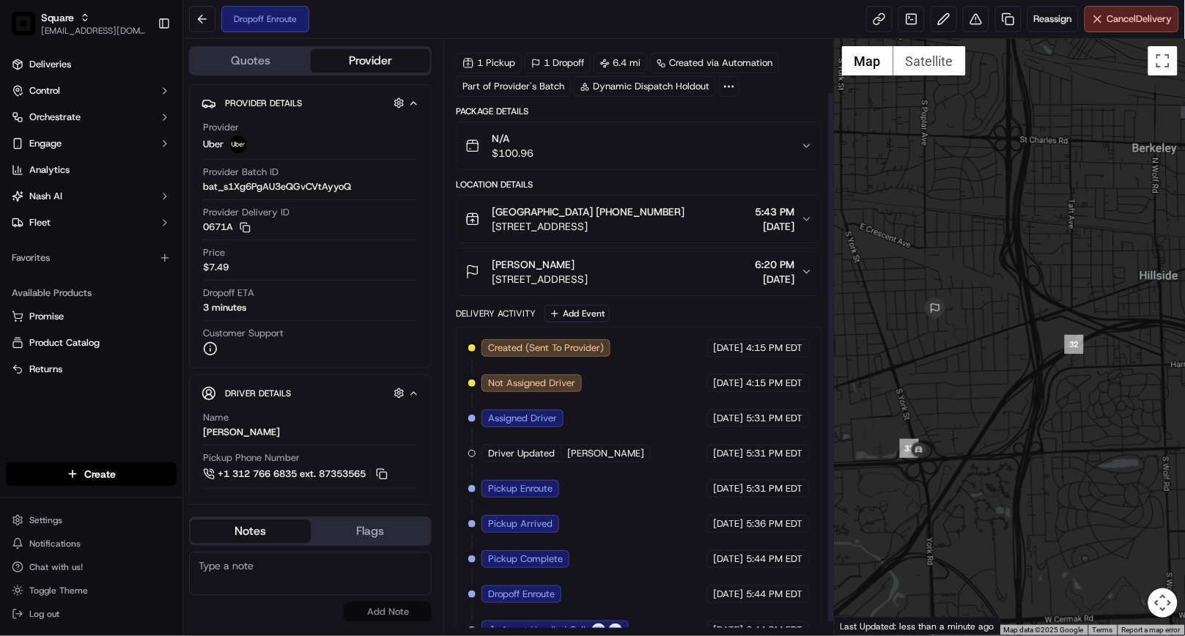
scroll to position [75, 0]
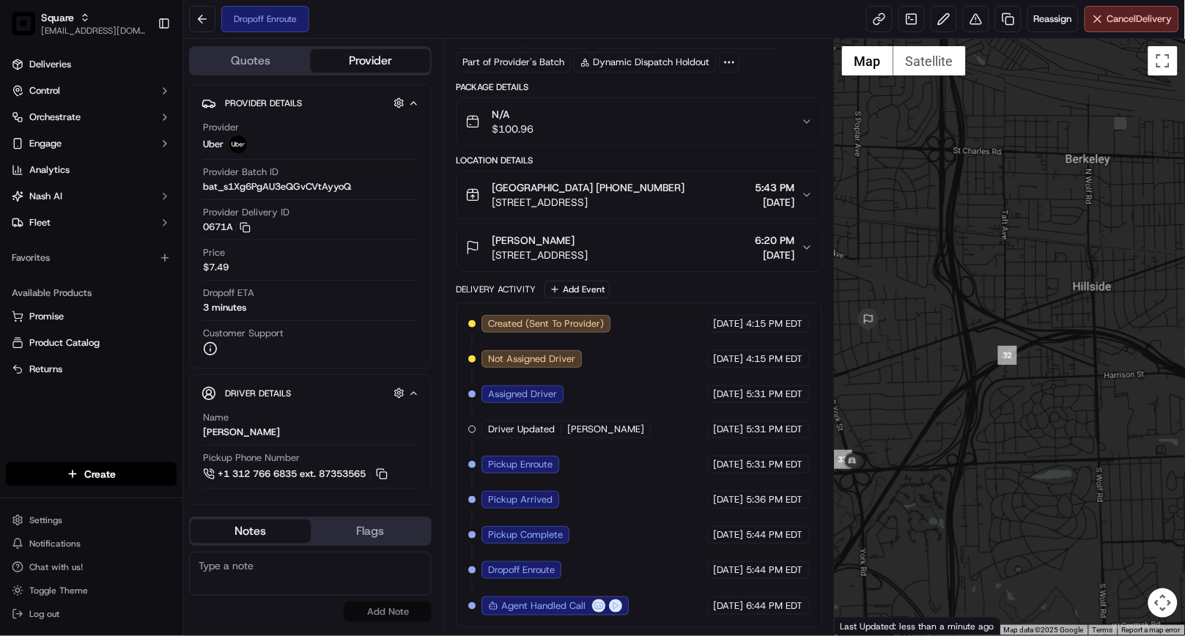
drag, startPoint x: 1089, startPoint y: 448, endPoint x: 997, endPoint y: 466, distance: 94.1
click at [997, 466] on div at bounding box center [1009, 337] width 350 height 596
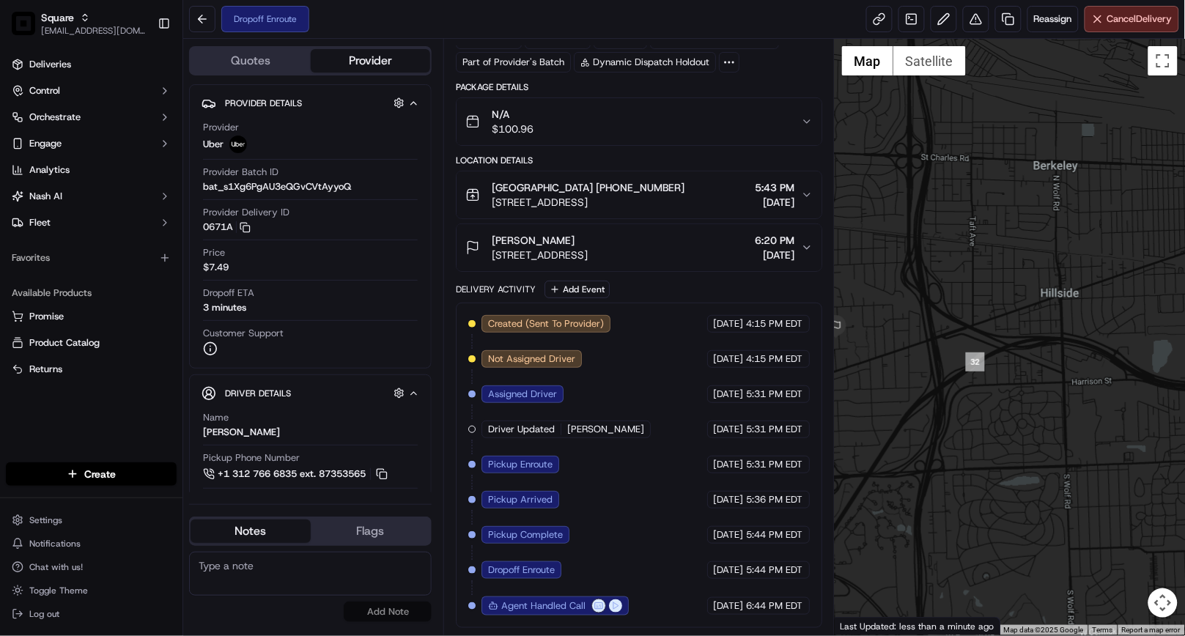
drag, startPoint x: 1058, startPoint y: 453, endPoint x: 1021, endPoint y: 459, distance: 37.9
click at [1021, 459] on div at bounding box center [1009, 337] width 350 height 596
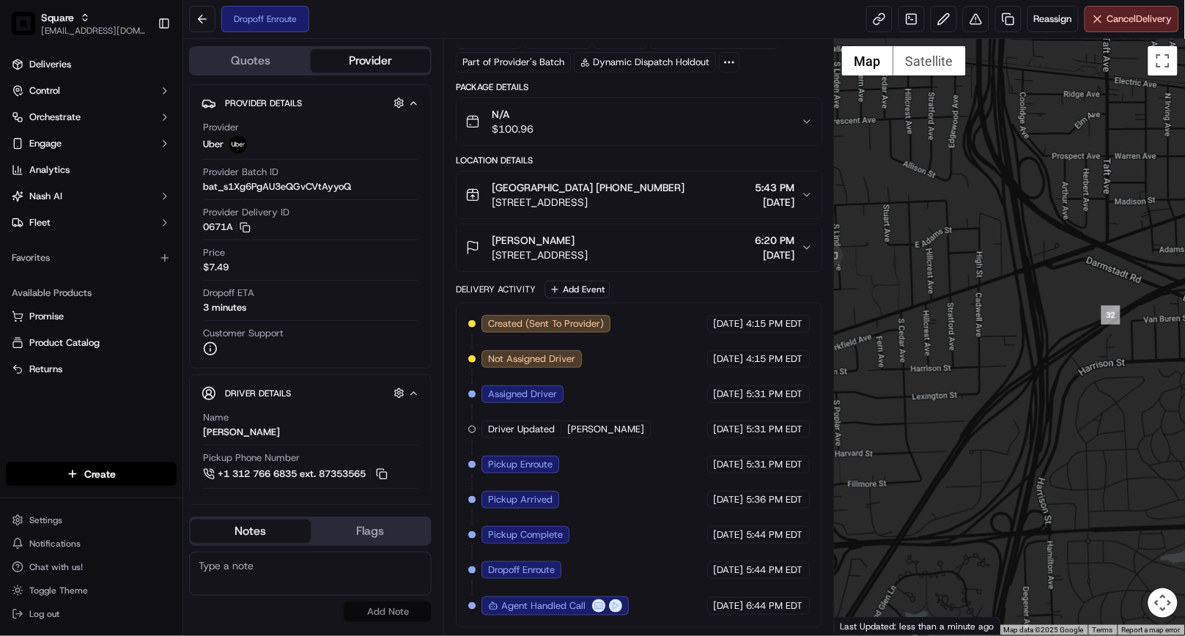
drag, startPoint x: 955, startPoint y: 391, endPoint x: 1156, endPoint y: 390, distance: 200.7
click at [1156, 390] on div at bounding box center [1009, 337] width 350 height 596
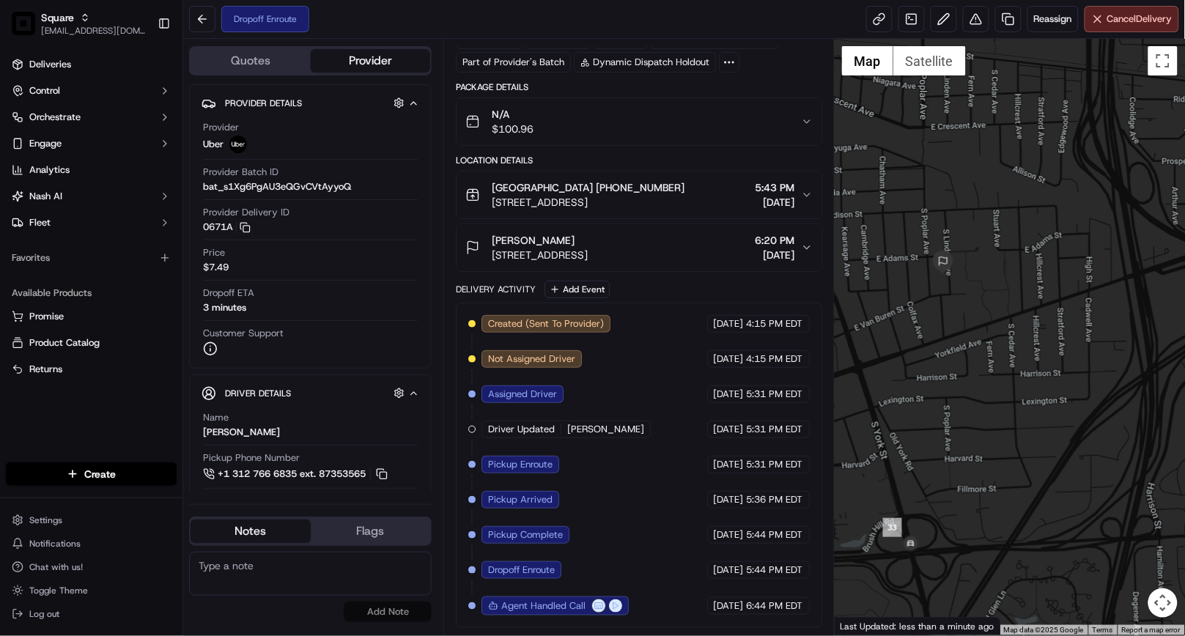
drag, startPoint x: 1046, startPoint y: 505, endPoint x: 1158, endPoint y: 511, distance: 112.2
click at [1158, 511] on div at bounding box center [1009, 337] width 350 height 596
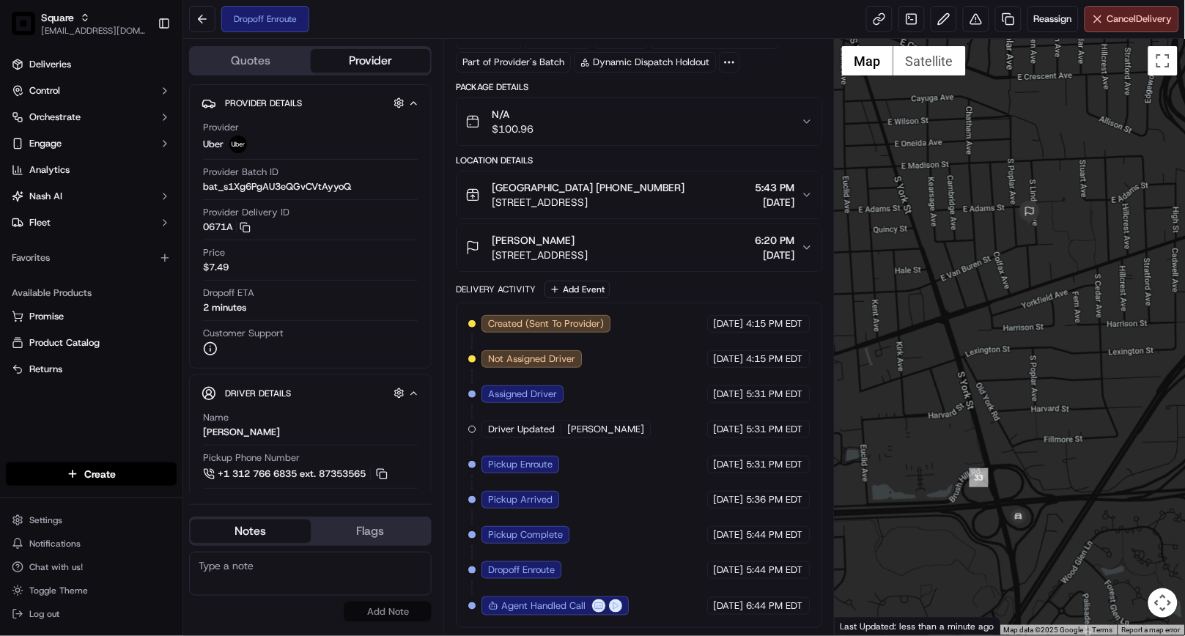
drag, startPoint x: 963, startPoint y: 434, endPoint x: 1046, endPoint y: 368, distance: 106.3
click at [1046, 368] on div at bounding box center [1009, 337] width 350 height 596
click at [803, 189] on icon "button" at bounding box center [807, 195] width 12 height 12
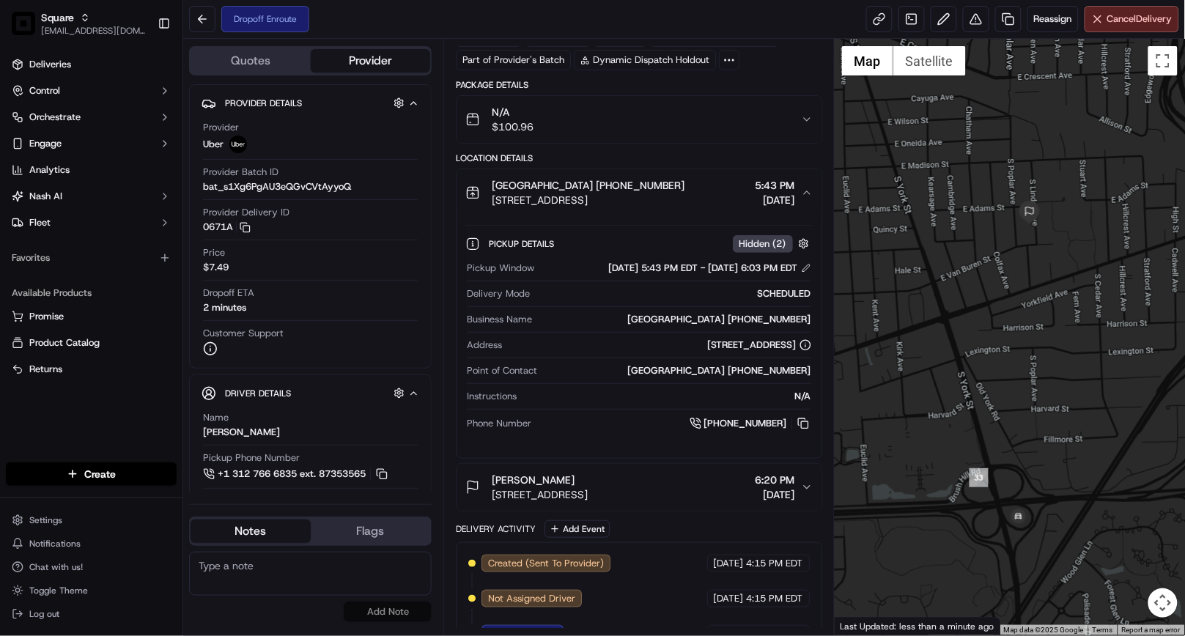
click at [716, 23] on div "Dropoff Enroute Reassign Cancel Delivery" at bounding box center [683, 19] width 1001 height 39
click at [831, 323] on div "Summary 4113211 CDT EDT Created: 09/20/2025 4:15 PM Strategy: Default Square St…" at bounding box center [638, 337] width 390 height 596
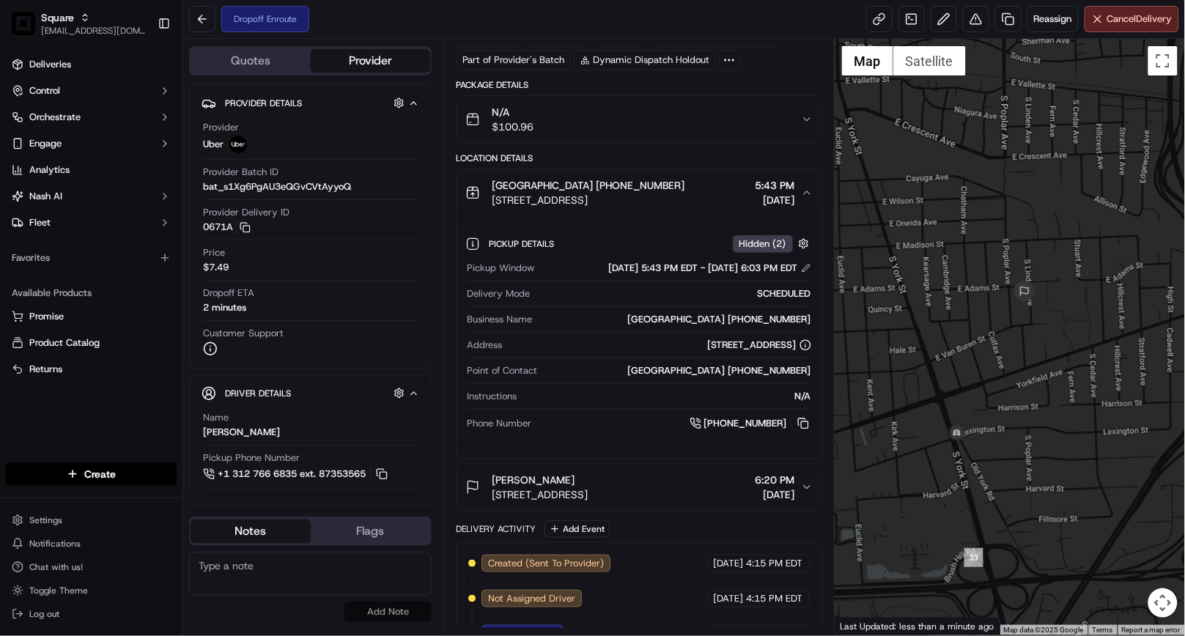
drag, startPoint x: 916, startPoint y: 368, endPoint x: 911, endPoint y: 455, distance: 86.6
click at [911, 455] on div at bounding box center [1009, 337] width 350 height 596
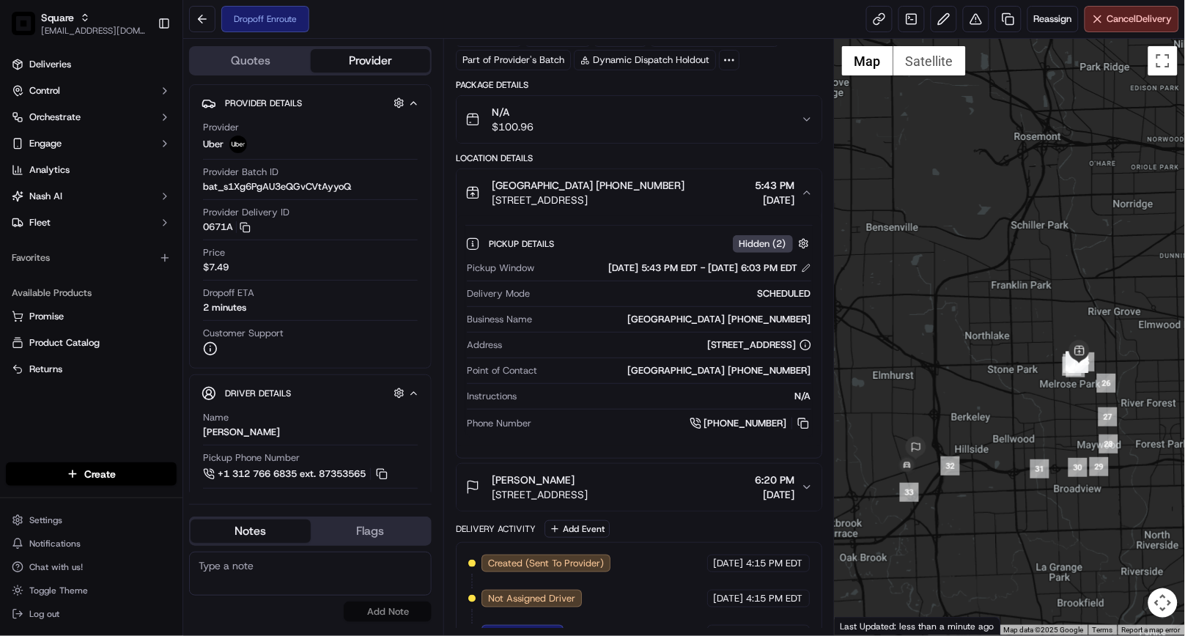
drag, startPoint x: 1101, startPoint y: 456, endPoint x: 998, endPoint y: 465, distance: 103.7
click at [998, 465] on div at bounding box center [1009, 337] width 350 height 596
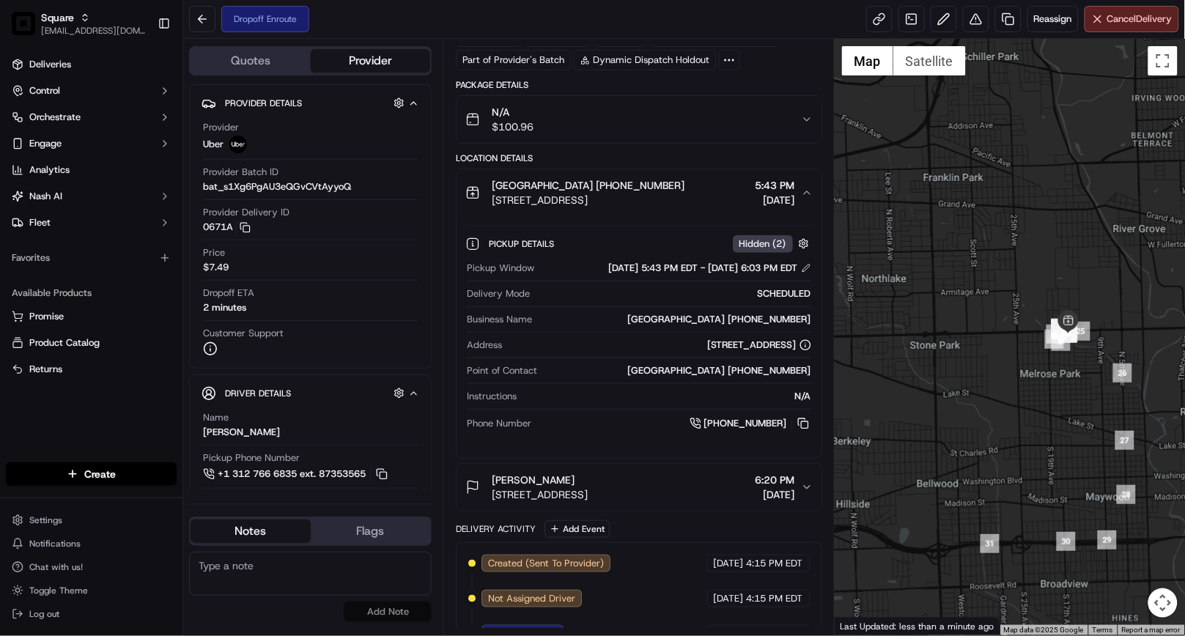
drag, startPoint x: 1081, startPoint y: 415, endPoint x: 1067, endPoint y: 442, distance: 29.8
click at [1067, 442] on div at bounding box center [1009, 337] width 350 height 596
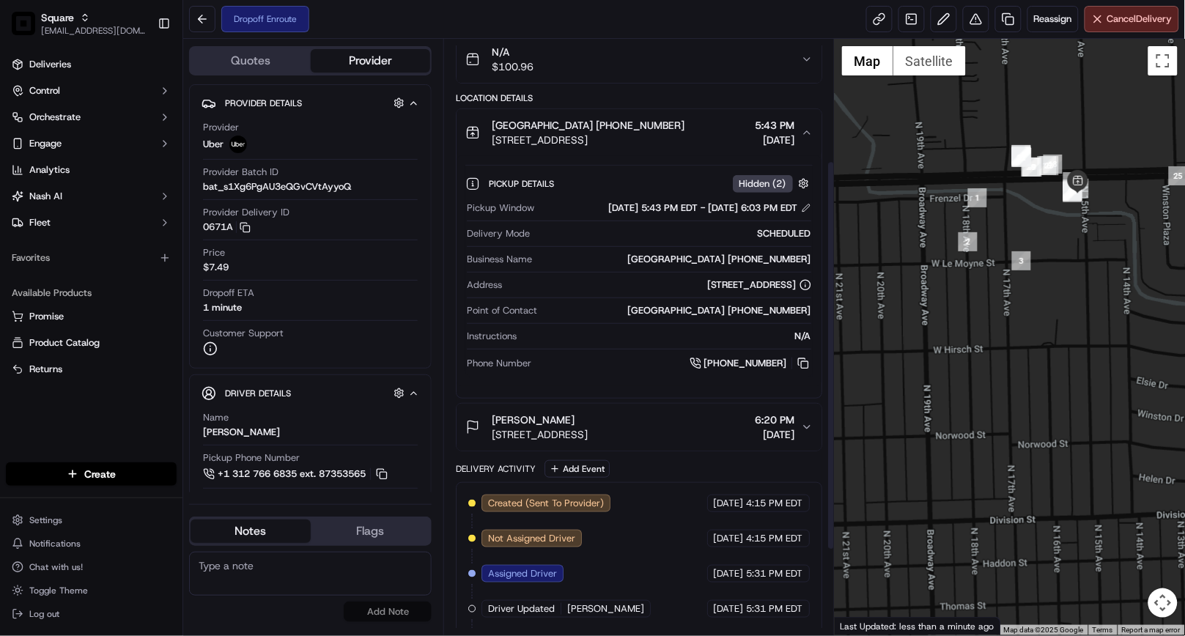
scroll to position [317, 0]
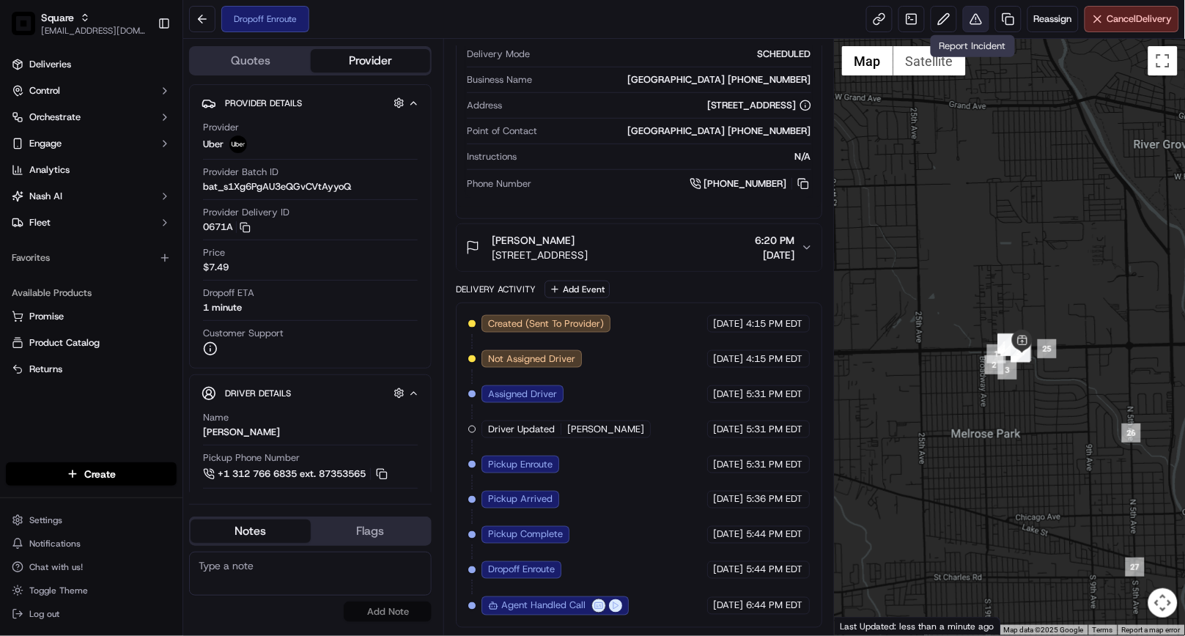
click at [974, 16] on button at bounding box center [976, 19] width 26 height 26
drag, startPoint x: 792, startPoint y: 10, endPoint x: 828, endPoint y: 18, distance: 36.8
click at [792, 10] on div "Dropoff Enroute Reassign Cancel Delivery" at bounding box center [683, 19] width 1001 height 39
click at [974, 26] on button at bounding box center [976, 19] width 26 height 26
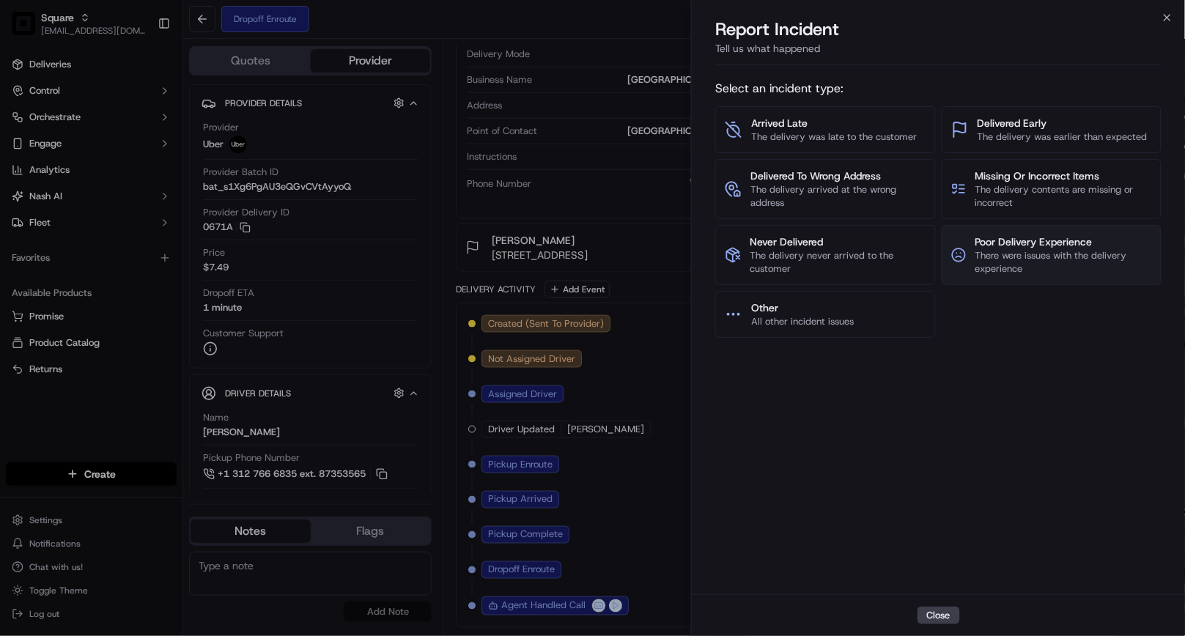
click at [1022, 245] on span "Poor Delivery Experience" at bounding box center [1063, 241] width 177 height 15
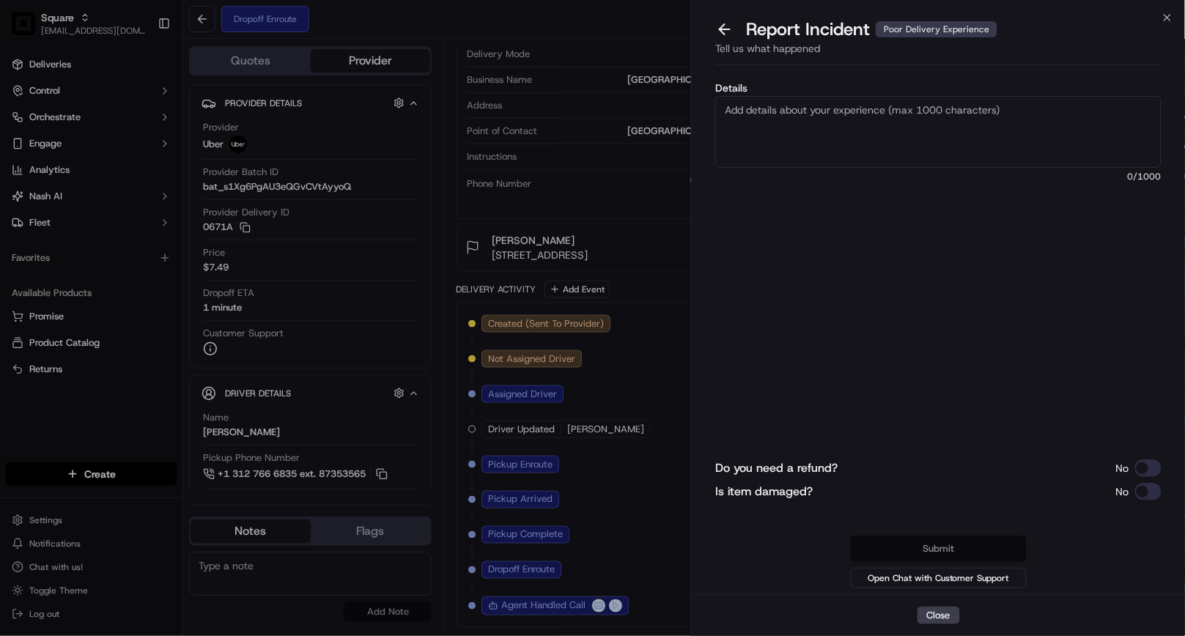
click at [836, 142] on textarea "Details" at bounding box center [938, 132] width 446 height 72
click at [1105, 111] on textarea "The customer reported that the driver took too long to deliver the food. Please" at bounding box center [938, 132] width 446 height 72
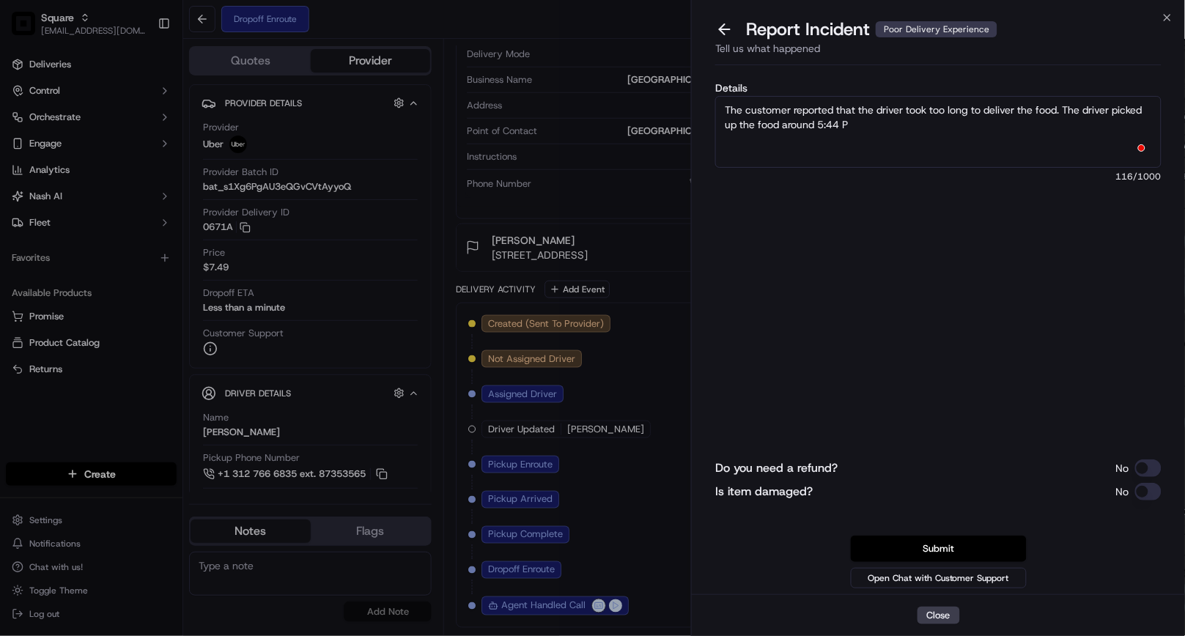
type textarea "The customer reported that the driver took too long to deliver the food. The dr…"
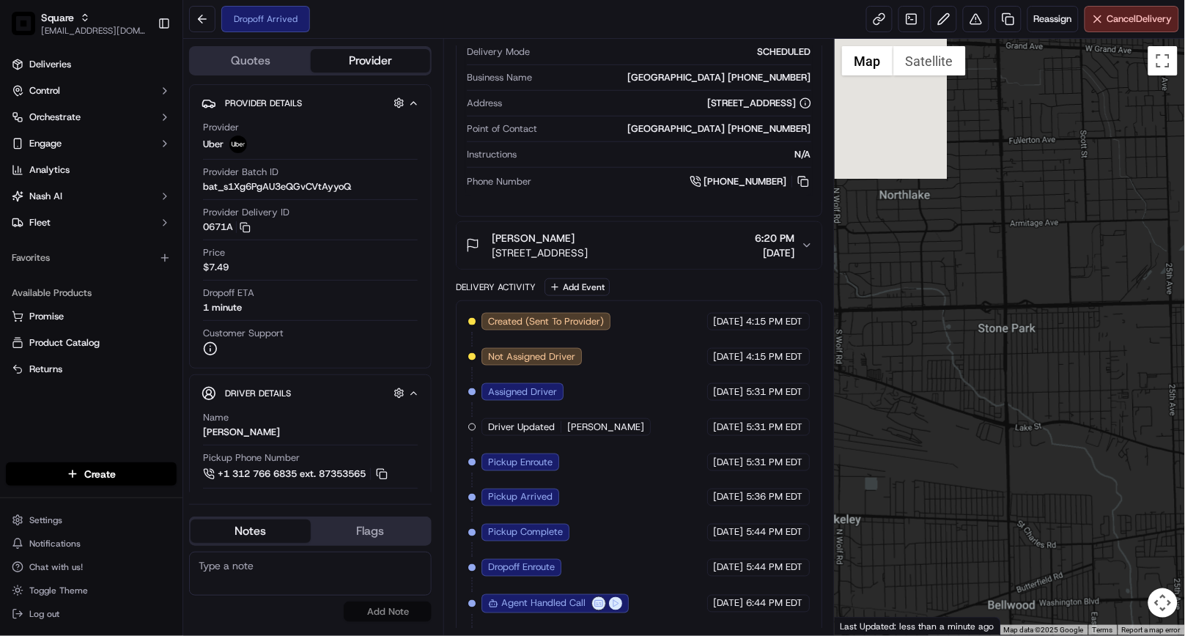
drag, startPoint x: 941, startPoint y: 459, endPoint x: 1199, endPoint y: 410, distance: 261.7
click at [1184, 410] on html "Square jvillarama@nashhelp.com Toggle Sidebar Deliveries Control Orchestrate En…" at bounding box center [592, 318] width 1185 height 636
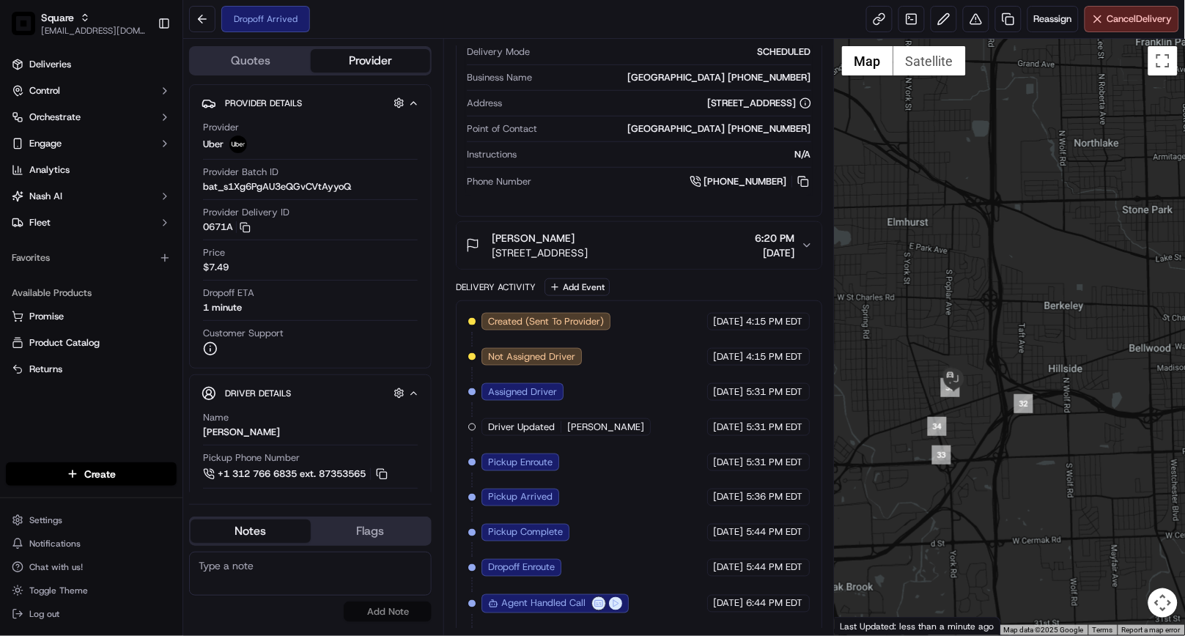
drag, startPoint x: 978, startPoint y: 475, endPoint x: 1070, endPoint y: 377, distance: 133.7
click at [1095, 312] on div at bounding box center [1009, 337] width 350 height 596
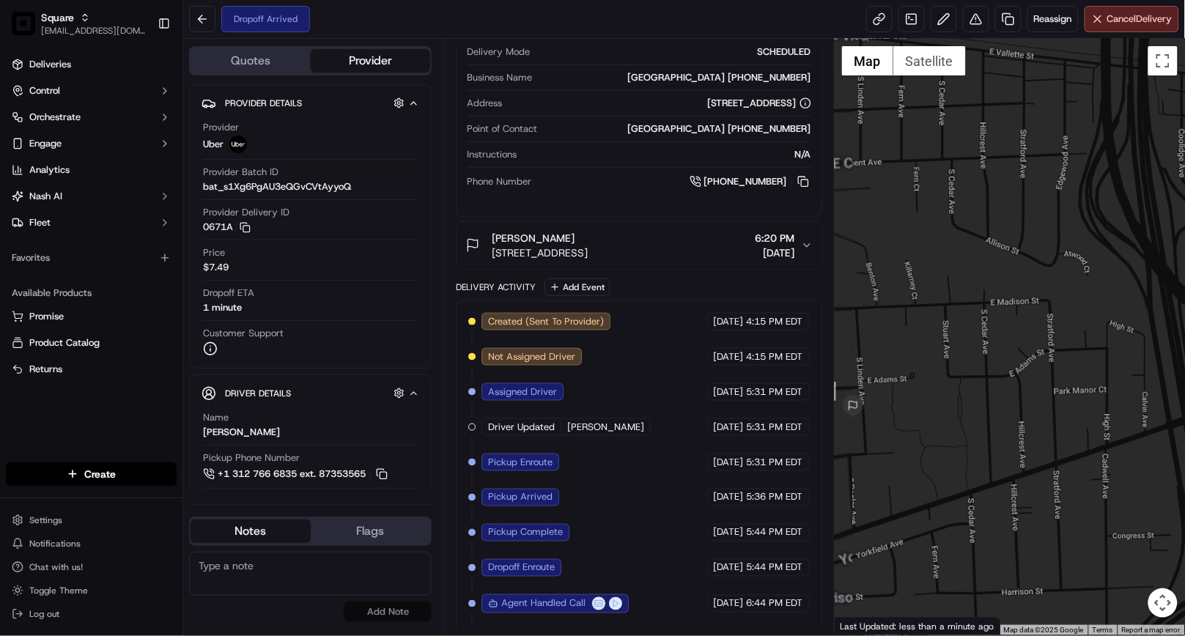
drag, startPoint x: 979, startPoint y: 425, endPoint x: 1035, endPoint y: 448, distance: 60.1
click at [1037, 437] on div at bounding box center [1009, 337] width 350 height 596
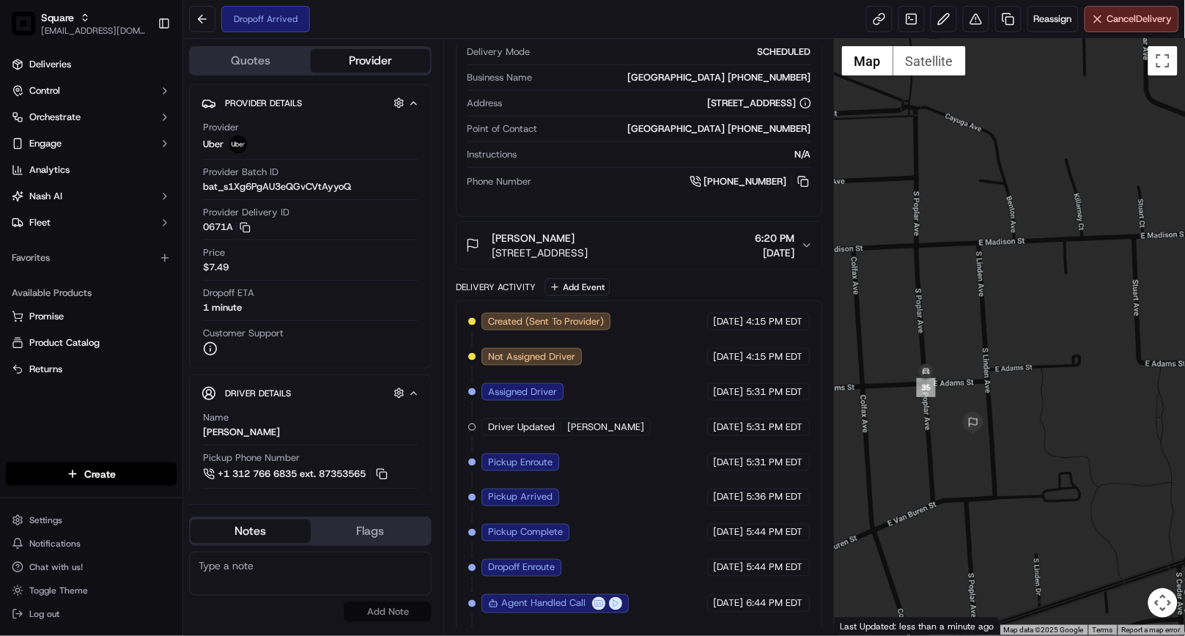
drag, startPoint x: 1079, startPoint y: 466, endPoint x: 1110, endPoint y: 466, distance: 30.8
click at [1110, 466] on div at bounding box center [1009, 337] width 350 height 596
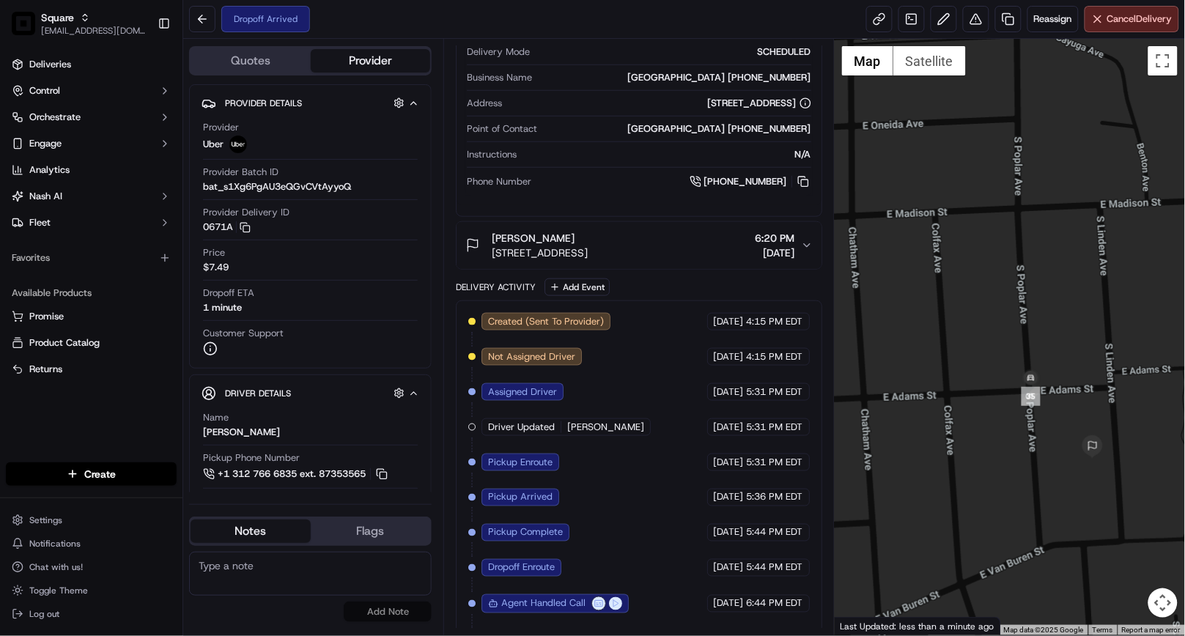
drag, startPoint x: 1078, startPoint y: 479, endPoint x: 987, endPoint y: 472, distance: 91.1
click at [987, 472] on div at bounding box center [1009, 337] width 350 height 596
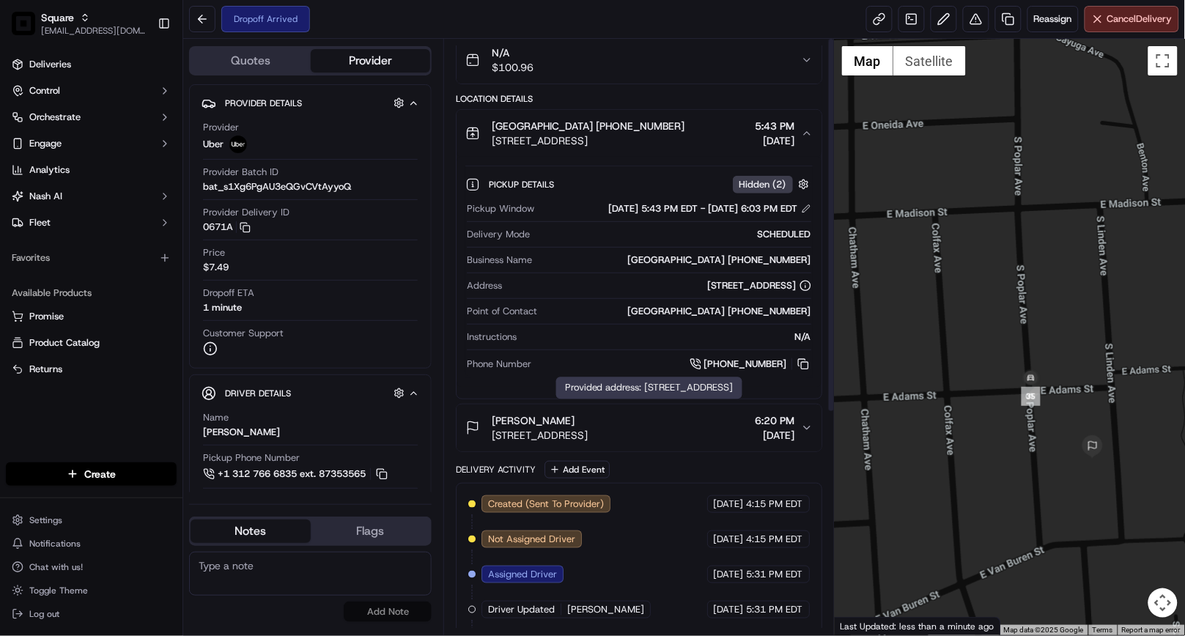
scroll to position [0, 0]
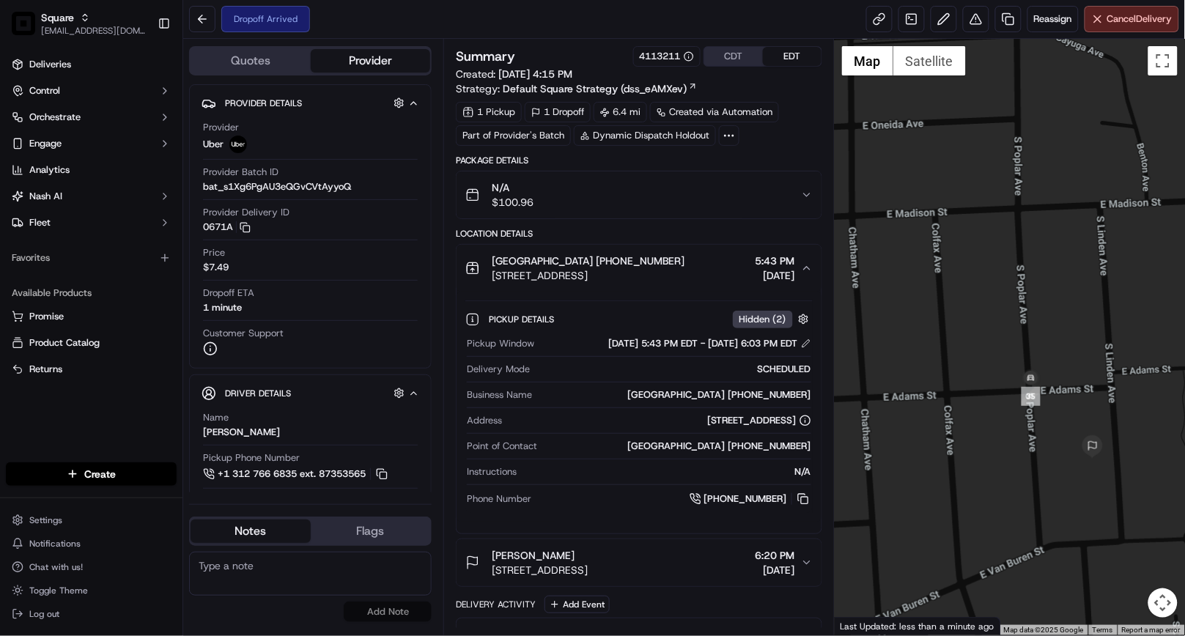
click at [733, 55] on button "CDT" at bounding box center [733, 56] width 59 height 19
click at [738, 59] on button "CDT" at bounding box center [733, 56] width 59 height 19
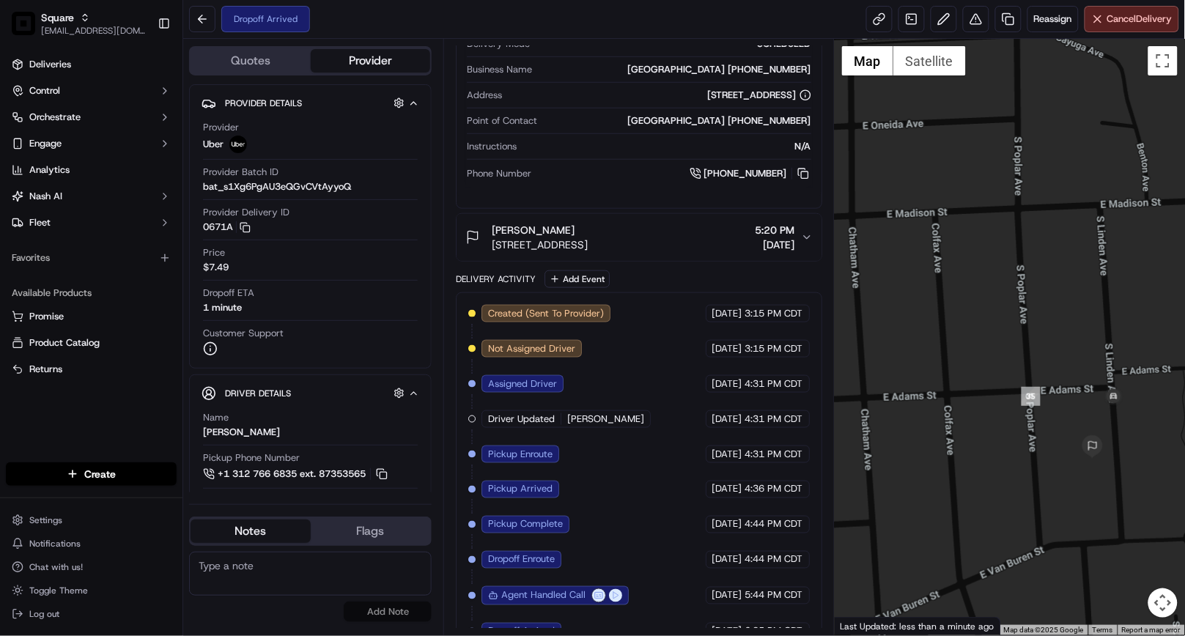
scroll to position [352, 0]
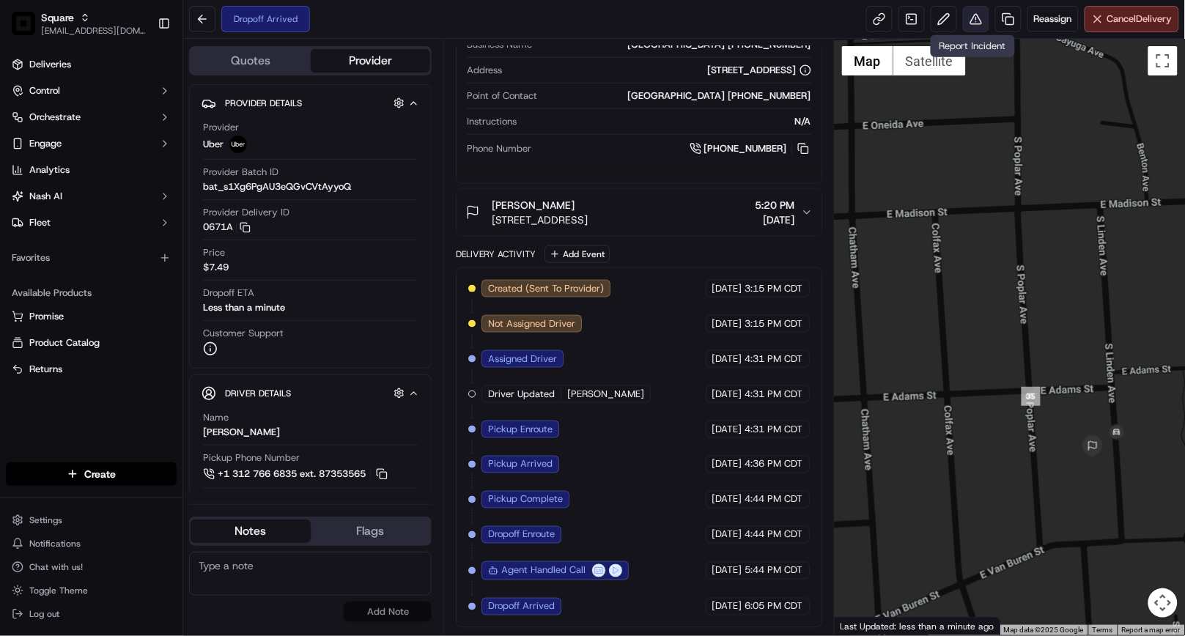
click at [967, 20] on button at bounding box center [976, 19] width 26 height 26
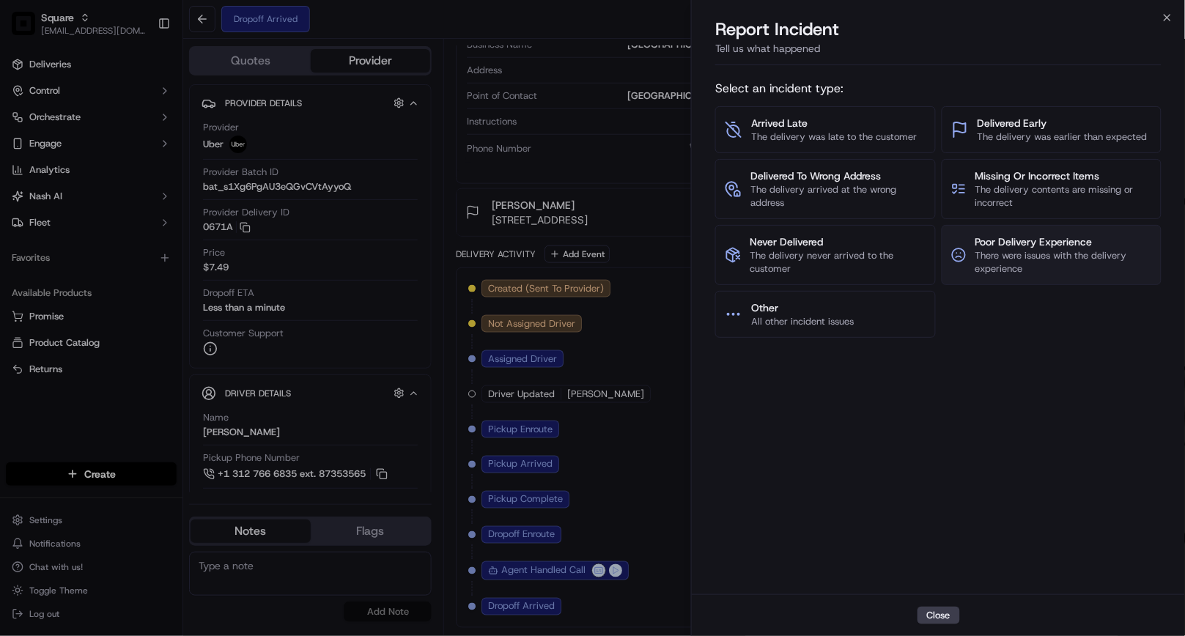
click at [1042, 264] on span "There were issues with the delivery experience" at bounding box center [1063, 262] width 177 height 26
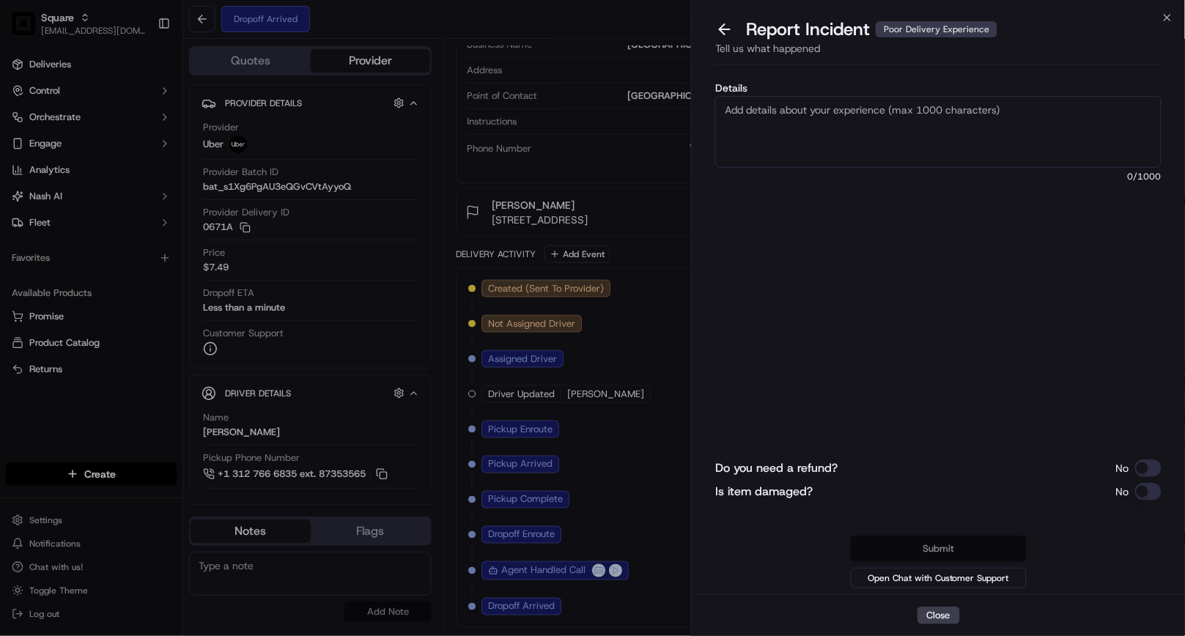
click at [835, 126] on textarea "Details" at bounding box center [938, 132] width 446 height 72
paste textarea "The customer reported that the driver took too long to deliver the food. The dr…"
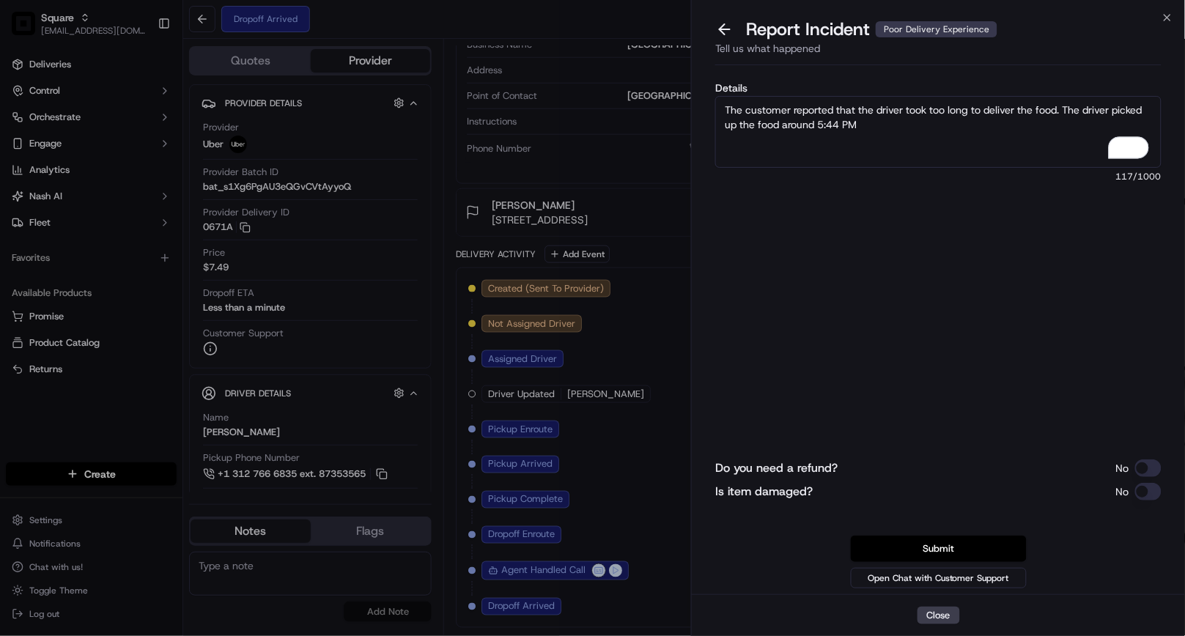
click at [828, 123] on textarea "The customer reported that the driver took too long to deliver the food. The dr…" at bounding box center [938, 132] width 446 height 72
type textarea "The customer reported that the driver took too long to deliver the food. The dr…"
click at [928, 129] on textarea "The customer reported that the driver took too long to deliver the food. The dr…" at bounding box center [938, 132] width 446 height 72
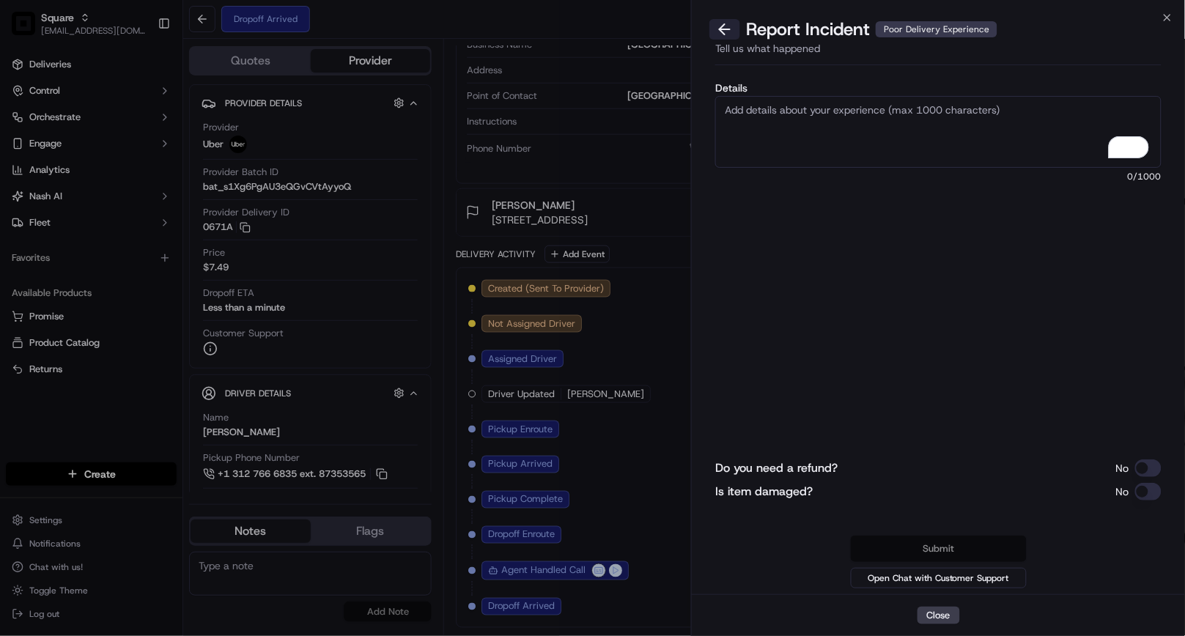
click at [733, 37] on button at bounding box center [724, 29] width 31 height 21
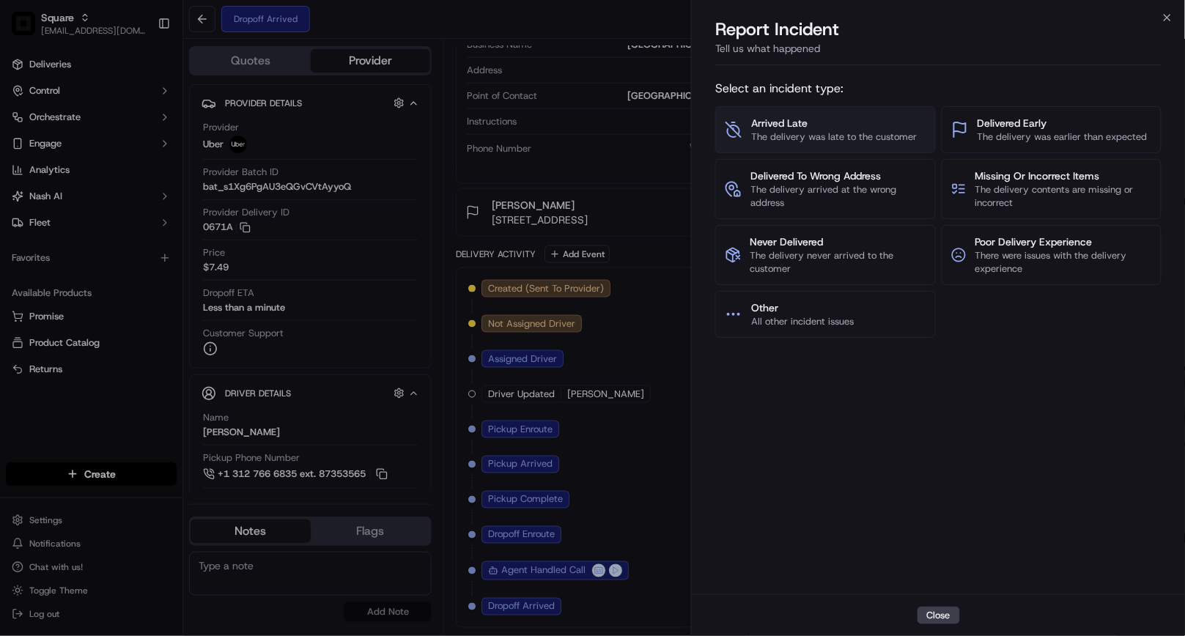
click at [816, 136] on span "The delivery was late to the customer" at bounding box center [834, 136] width 166 height 13
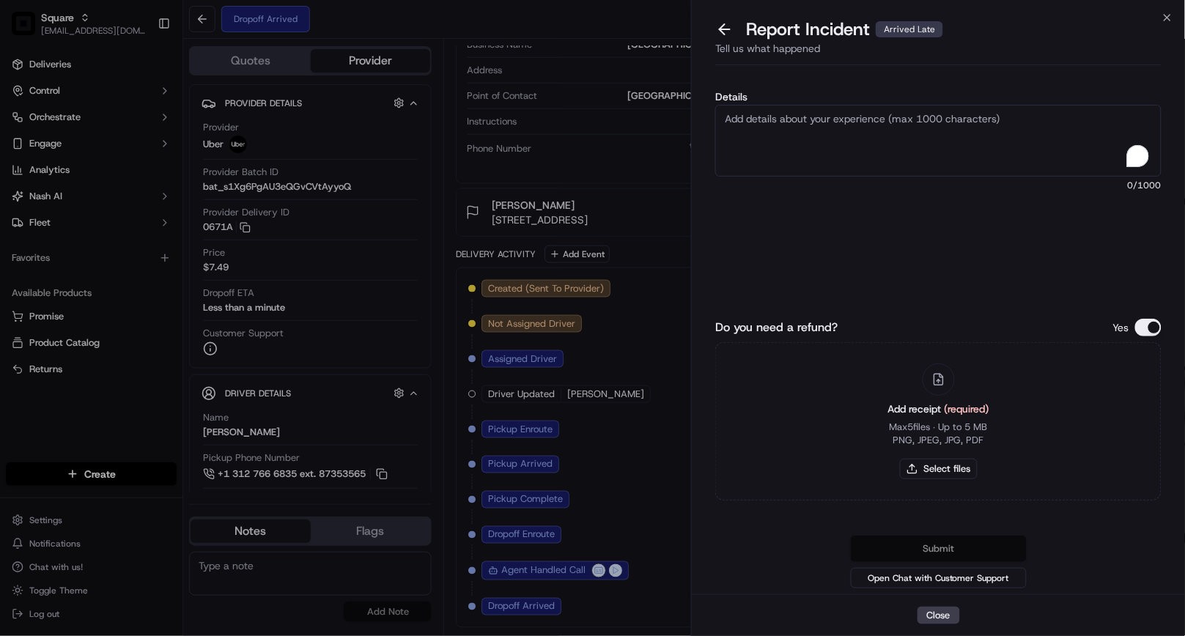
click at [866, 138] on textarea "Details" at bounding box center [938, 141] width 446 height 72
paste textarea "The customer reported that the driver took too long to deliver the food. The dr…"
click at [1147, 323] on button "Do you need a refund?" at bounding box center [1148, 328] width 26 height 18
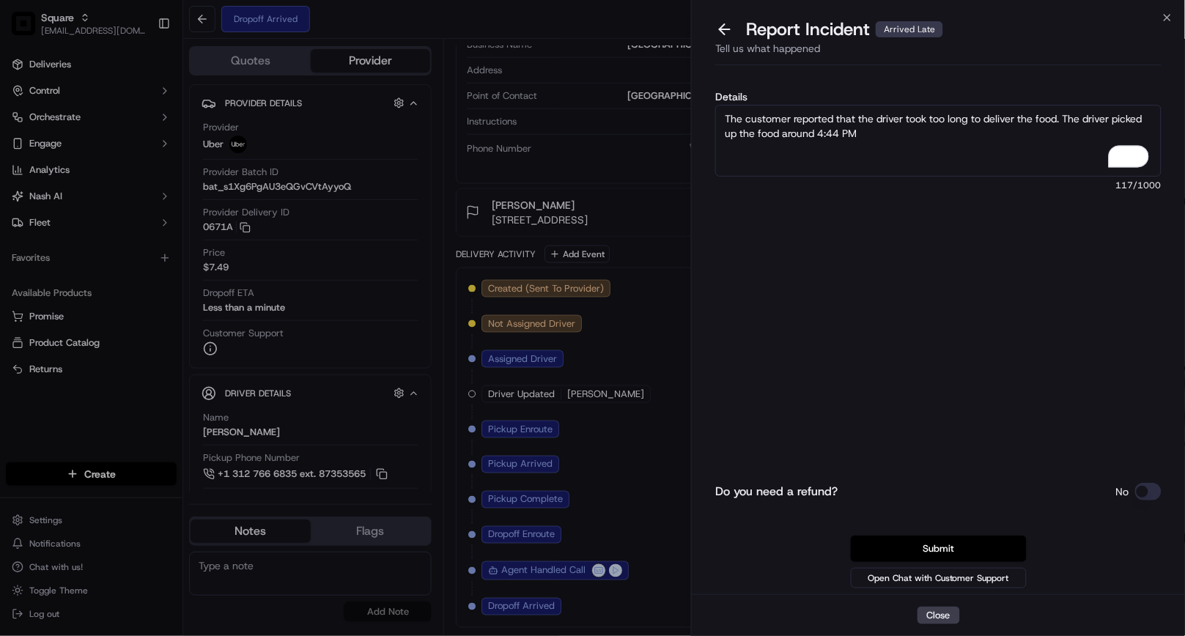
click at [790, 119] on textarea "The customer reported that the driver took too long to deliver the food. The dr…" at bounding box center [938, 141] width 446 height 72
click at [956, 138] on textarea "The customer wants to report that the driver took too long to deliver the food.…" at bounding box center [938, 141] width 446 height 72
click at [936, 122] on textarea "The customer wants to report that the driver took too long to deliver the food.…" at bounding box center [938, 141] width 446 height 72
click at [953, 130] on textarea "The customer wants to report that the driver who took too long to deliver the f…" at bounding box center [938, 141] width 446 height 72
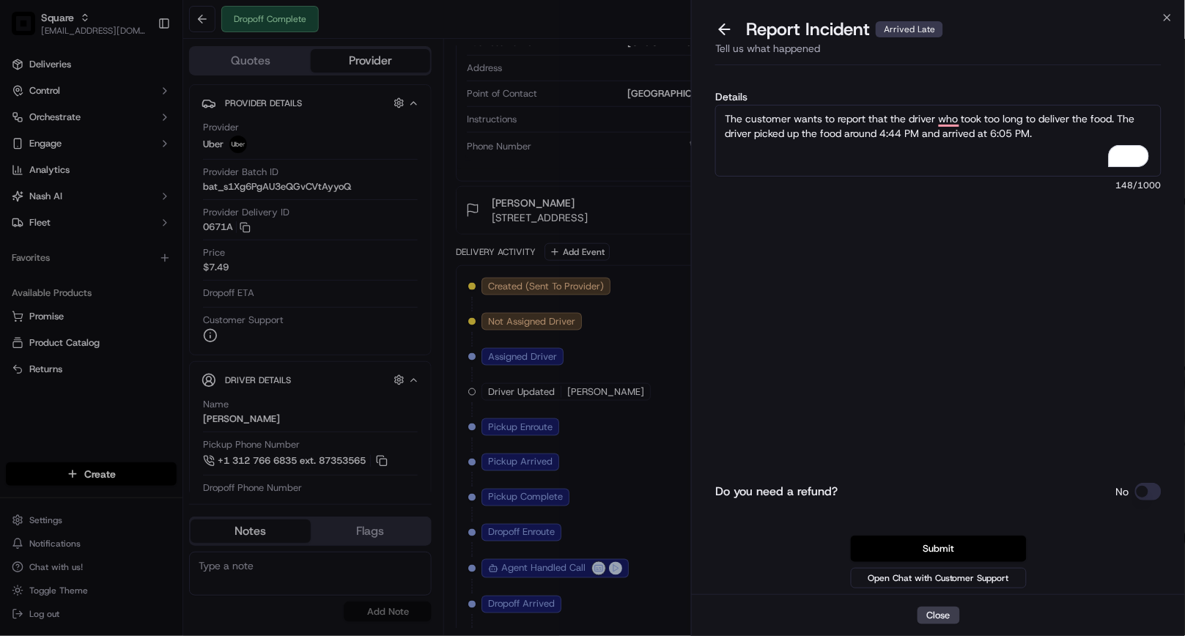
type textarea "The customer wants to report that the driver took too long to deliver the food.…"
click at [1011, 136] on textarea "The customer wants to report that the driver took too long to deliver the food.…" at bounding box center [938, 141] width 446 height 72
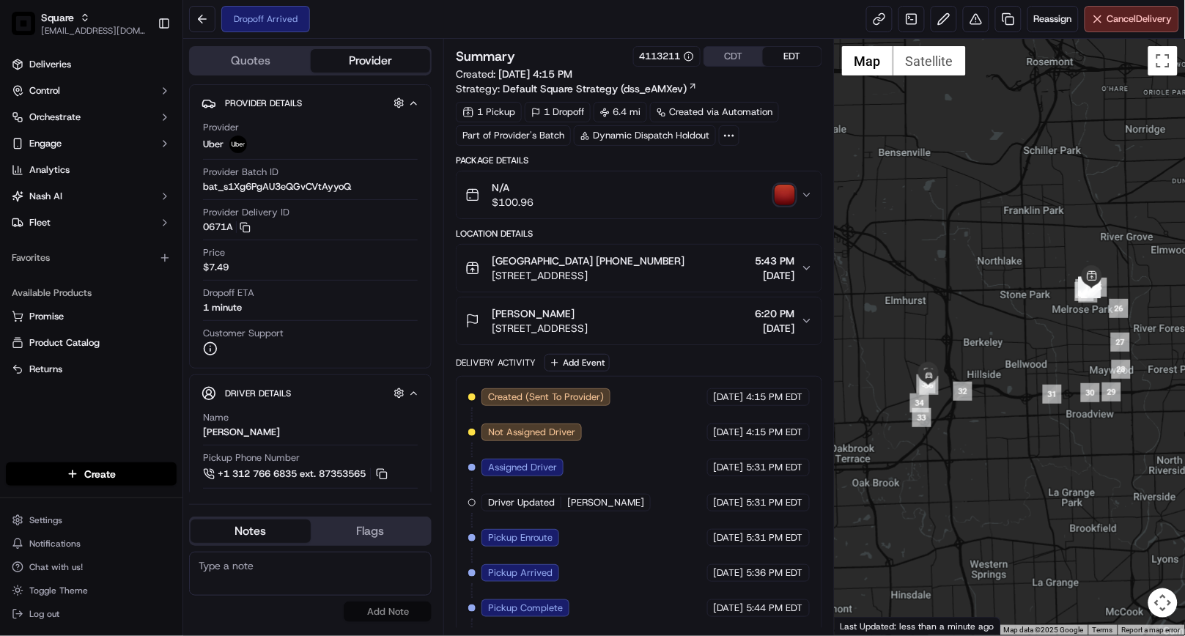
drag, startPoint x: 728, startPoint y: 59, endPoint x: 762, endPoint y: 125, distance: 74.7
click at [728, 59] on button "CDT" at bounding box center [733, 56] width 59 height 19
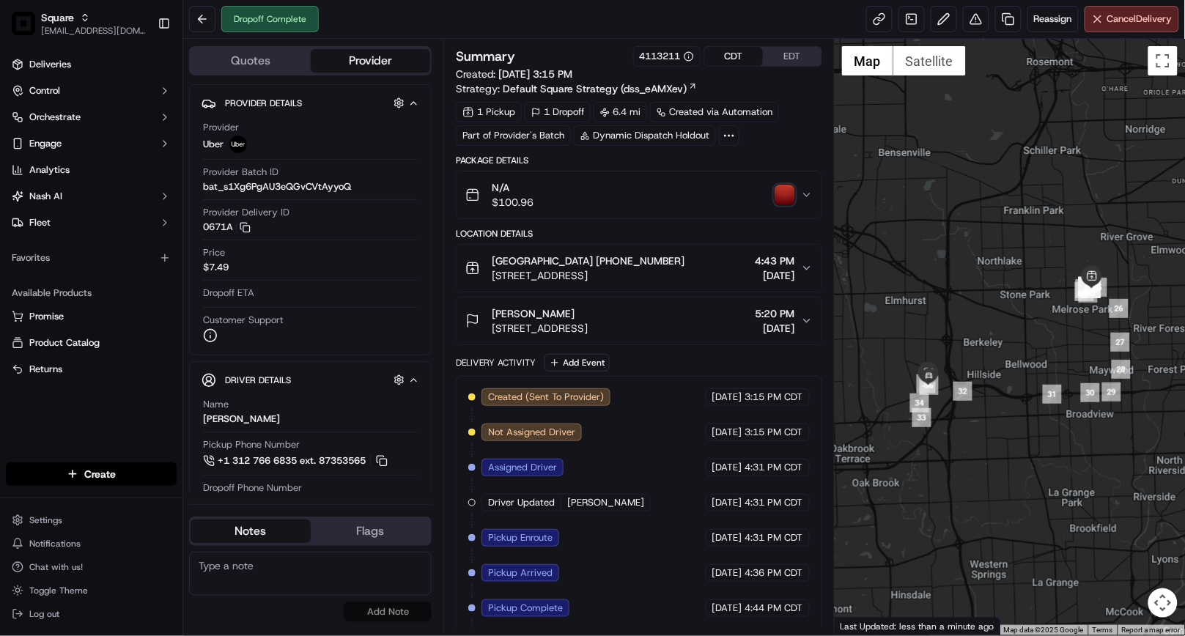
drag, startPoint x: 807, startPoint y: 191, endPoint x: 801, endPoint y: 207, distance: 16.5
click at [807, 190] on icon "button" at bounding box center [807, 195] width 12 height 12
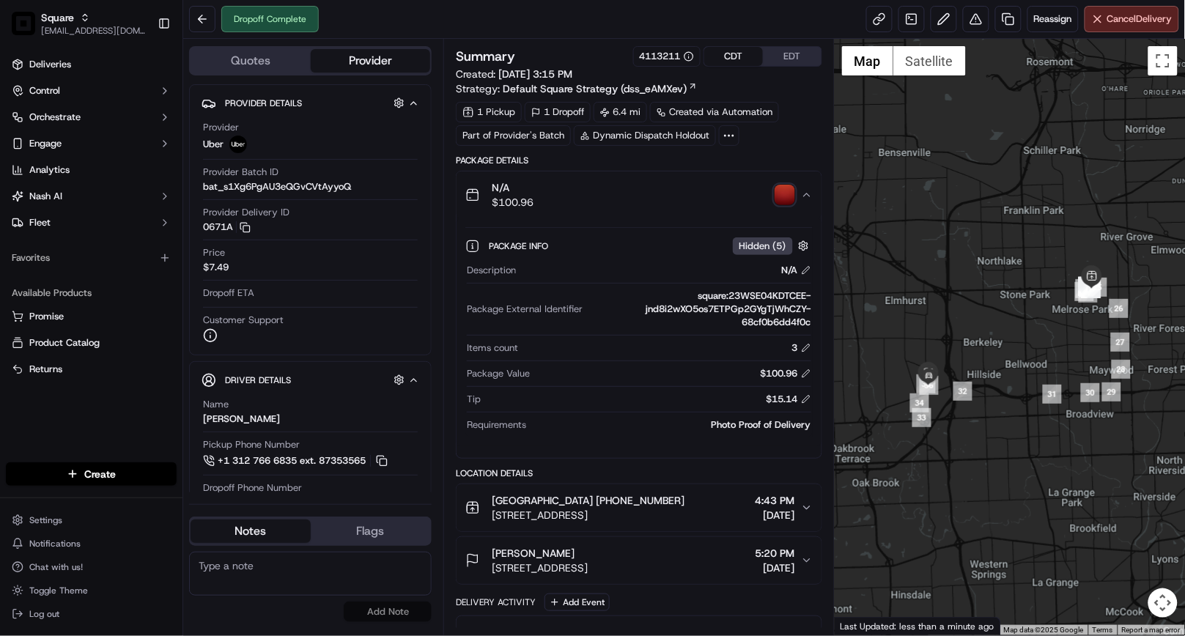
click at [806, 194] on icon "button" at bounding box center [807, 194] width 6 height 3
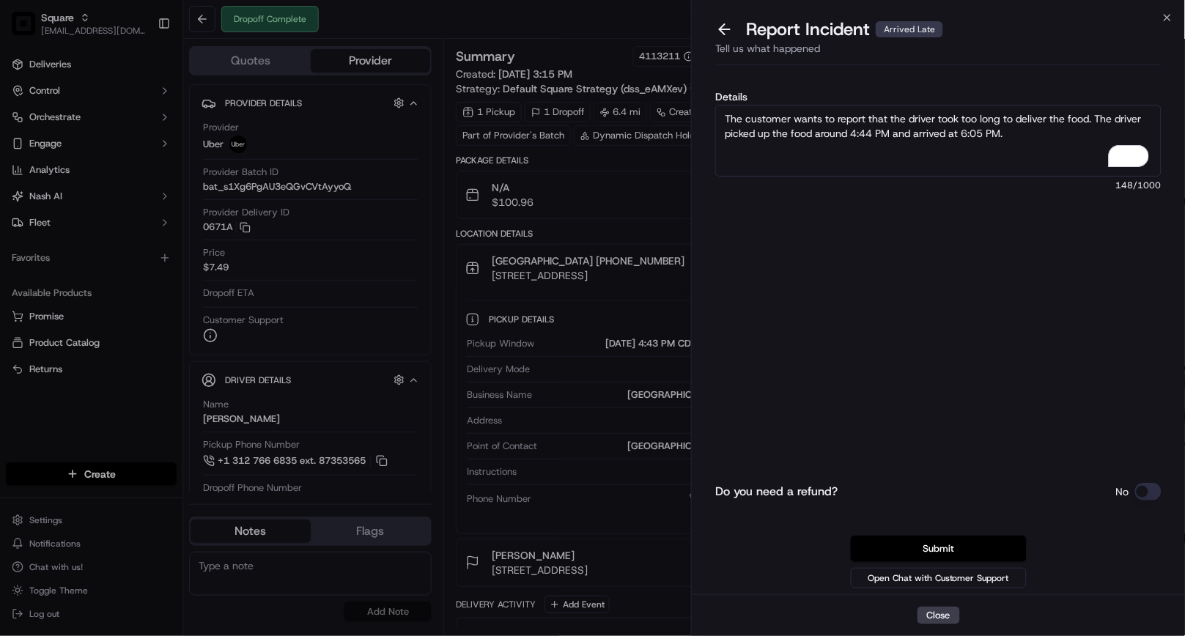
scroll to position [352, 0]
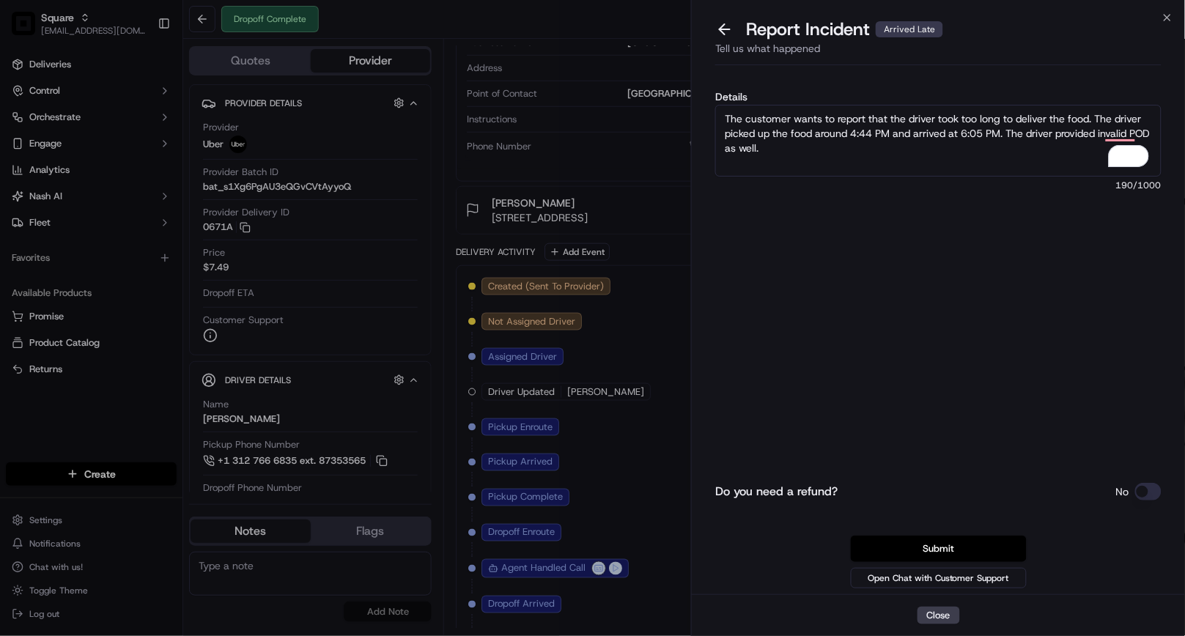
type textarea "The customer wants to report that the driver took too long to deliver the food.…"
click at [862, 149] on textarea "The customer wants to report that the driver took too long to deliver the food.…" at bounding box center [938, 141] width 446 height 72
click at [743, 126] on textarea "The customer wants to report that the driver took too long to deliver the food.…" at bounding box center [938, 141] width 446 height 72
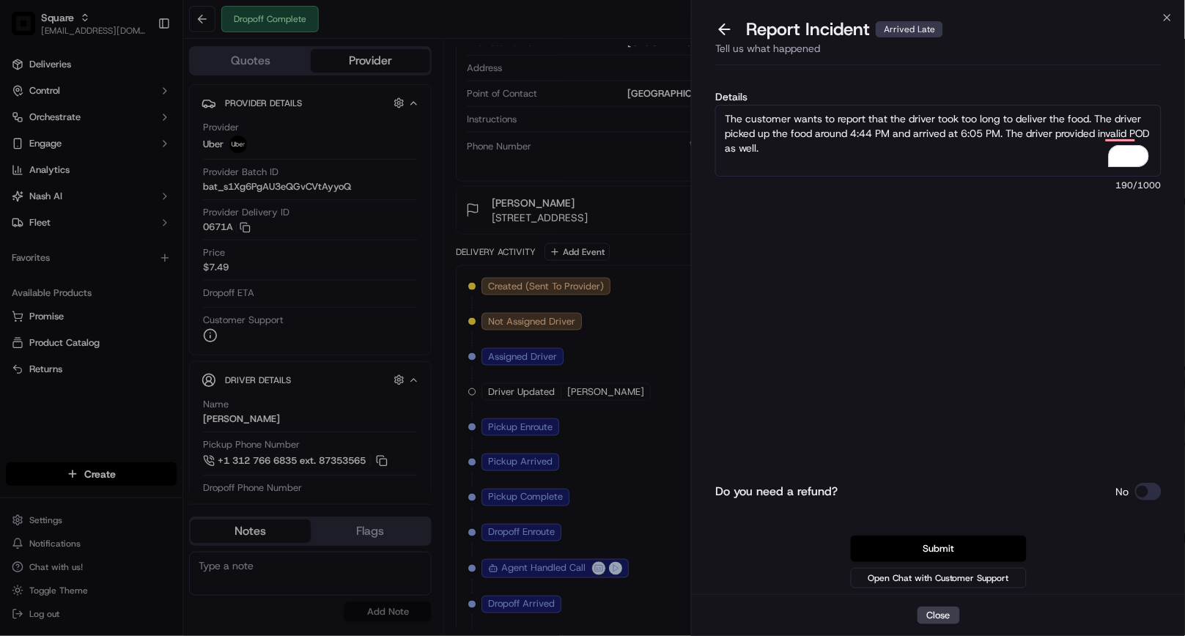
drag, startPoint x: 718, startPoint y: 32, endPoint x: 730, endPoint y: 28, distance: 13.2
click at [718, 32] on button at bounding box center [724, 29] width 31 height 21
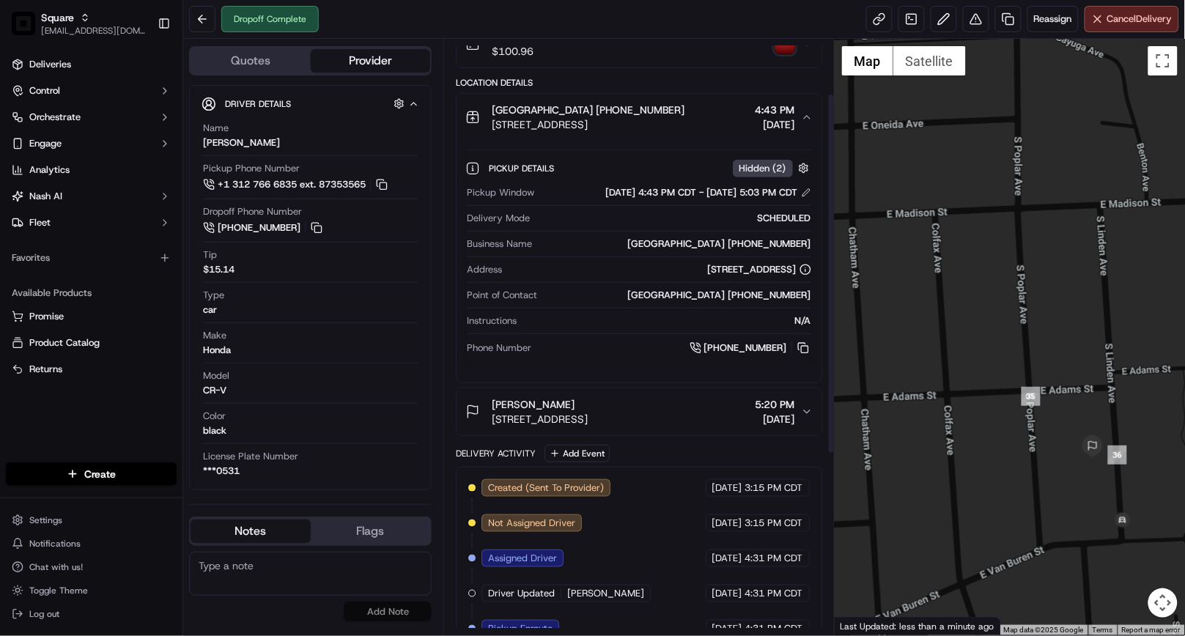
scroll to position [62, 0]
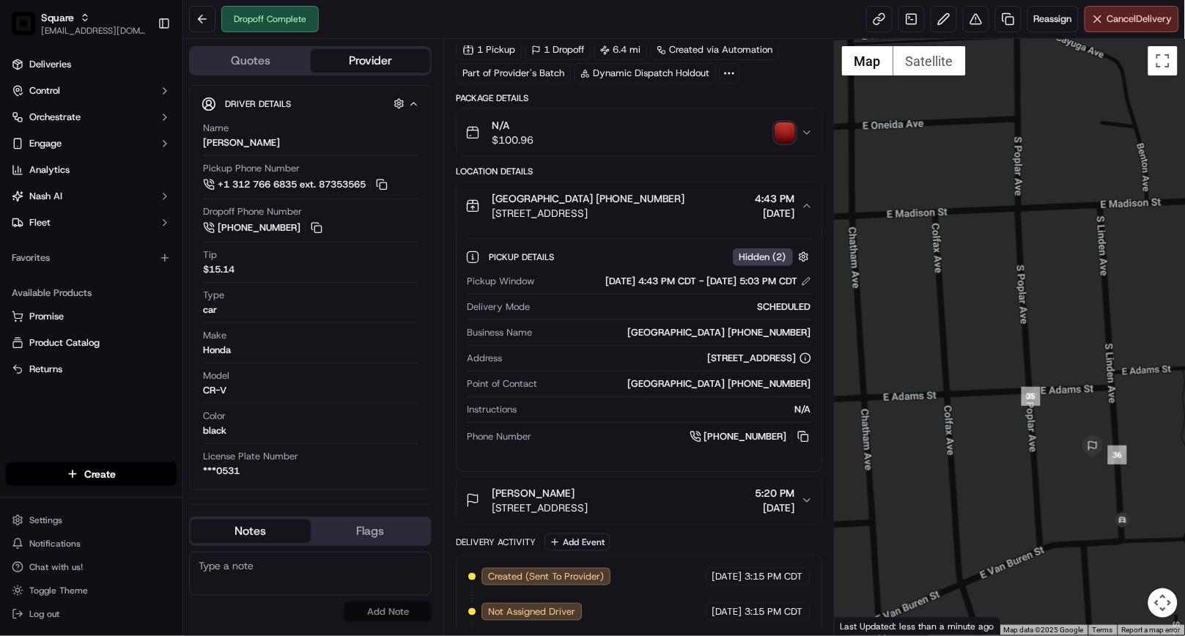
click at [804, 205] on icon "button" at bounding box center [807, 206] width 12 height 12
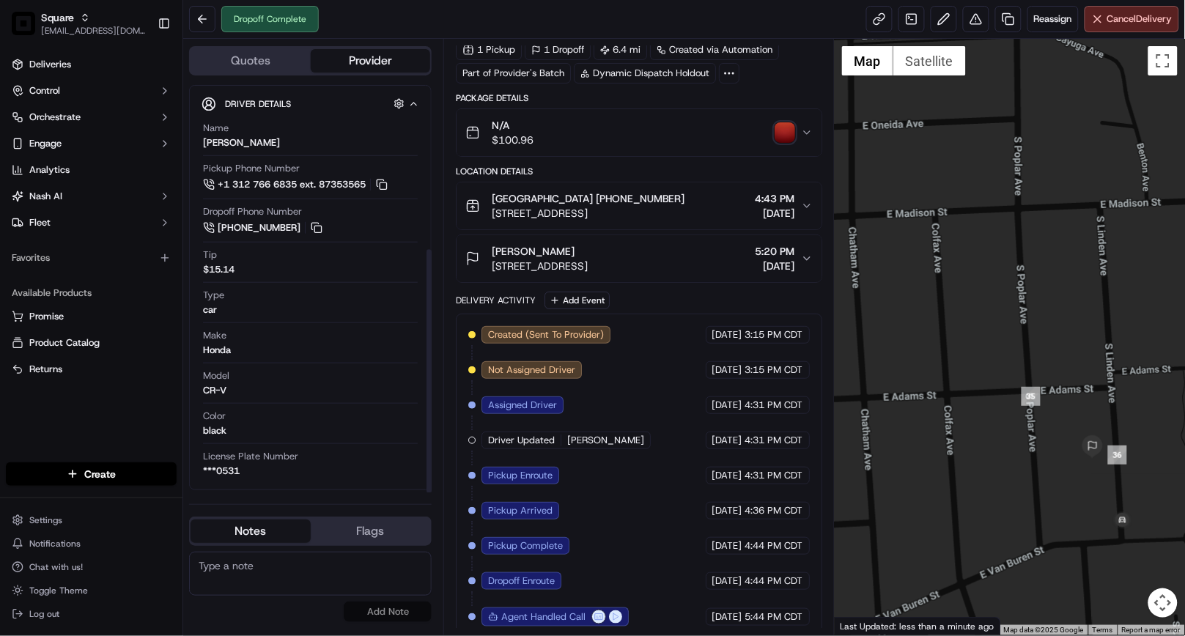
click at [304, 562] on textarea at bounding box center [310, 574] width 242 height 44
paste textarea "Caller Details: End-Customer Reason for call: Delivery Status Resolution: calle…"
type textarea "Caller Details: End-Customer Reason for call: Delivery Status Resolution: calle…"
click at [368, 614] on button "Add Note" at bounding box center [388, 611] width 88 height 21
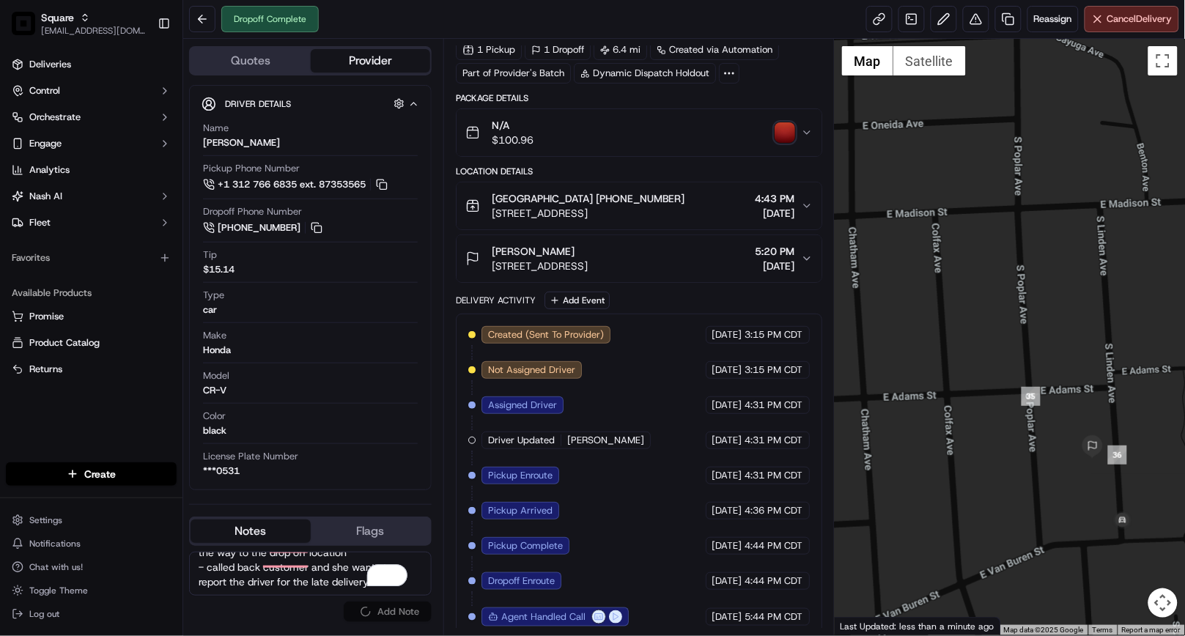
scroll to position [0, 0]
